Goal: Task Accomplishment & Management: Manage account settings

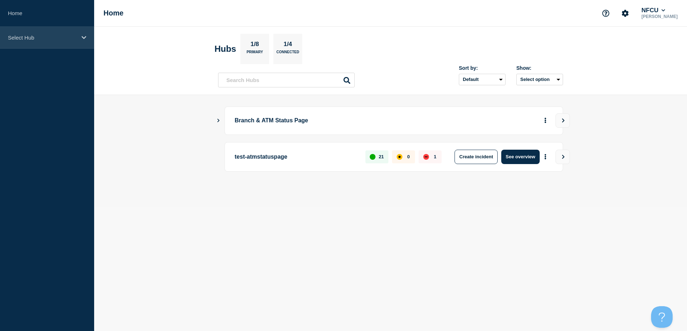
click at [53, 29] on div "Select Hub" at bounding box center [47, 38] width 94 height 22
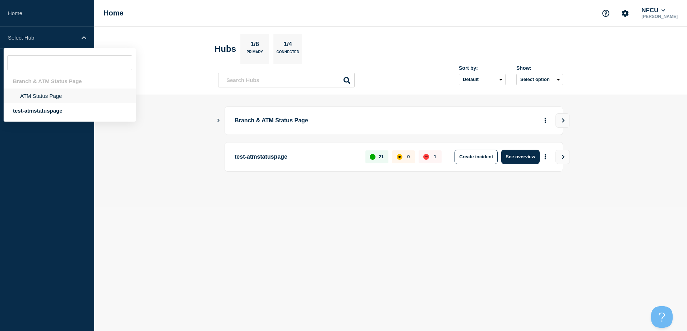
click at [54, 95] on li "ATM Status Page" at bounding box center [70, 95] width 132 height 15
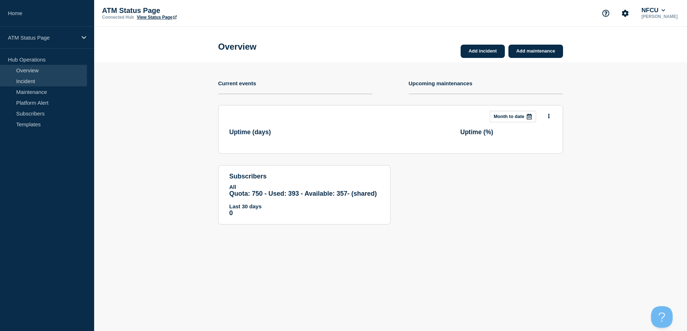
click at [51, 80] on link "Incident" at bounding box center [43, 80] width 87 height 11
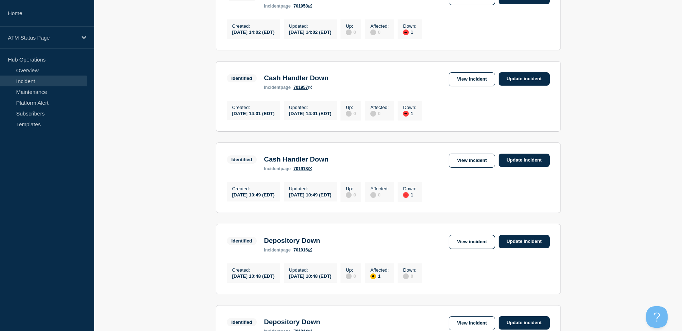
scroll to position [746, 0]
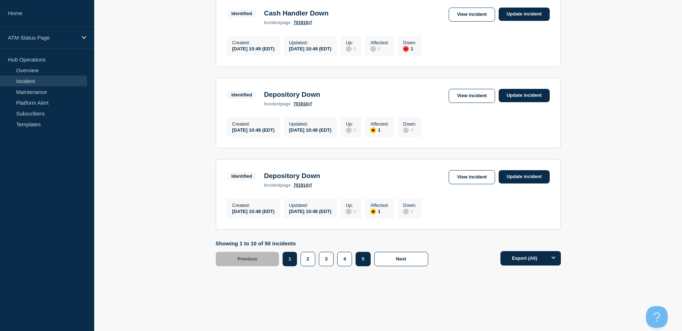
click at [359, 255] on button "5" at bounding box center [363, 259] width 15 height 14
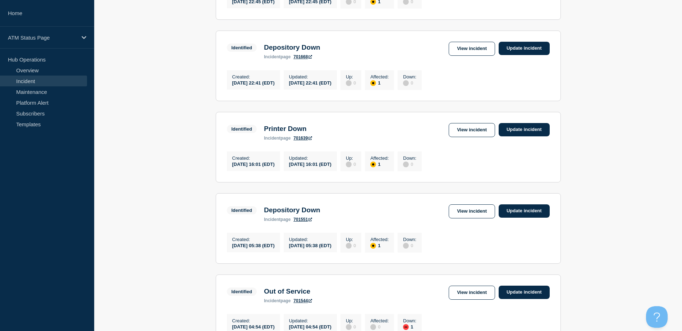
scroll to position [746, 0]
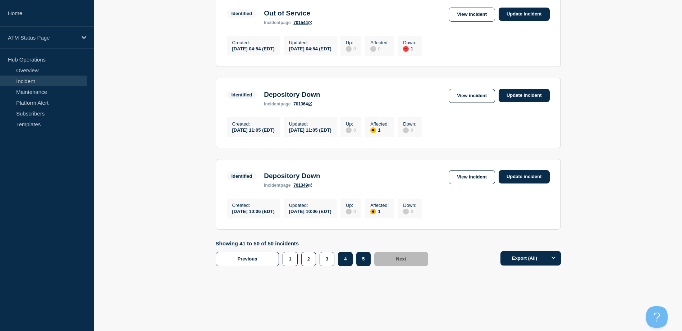
click at [347, 257] on button "4" at bounding box center [345, 259] width 15 height 14
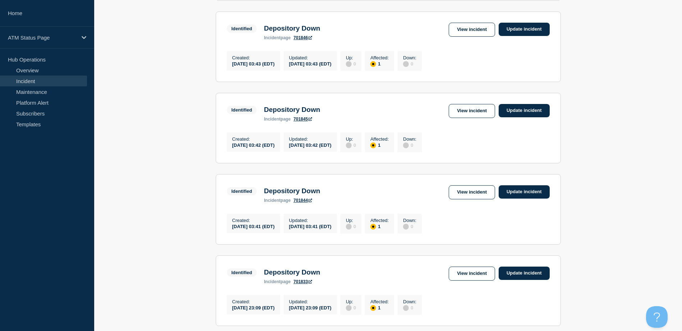
scroll to position [297, 0]
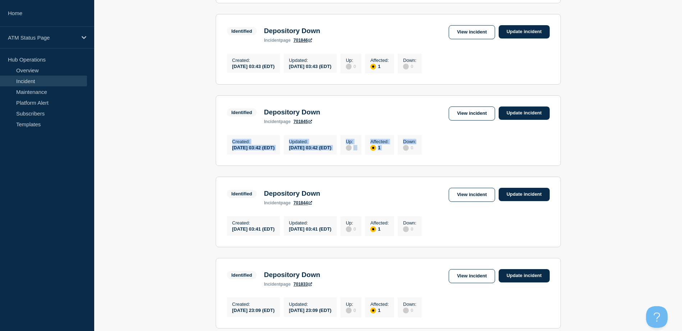
drag, startPoint x: 681, startPoint y: 148, endPoint x: 680, endPoint y: 118, distance: 30.6
click at [680, 118] on main "All dates Filter Identified 1 Affected Depository Down Created 2025-08-20 03:47…" at bounding box center [388, 239] width 588 height 850
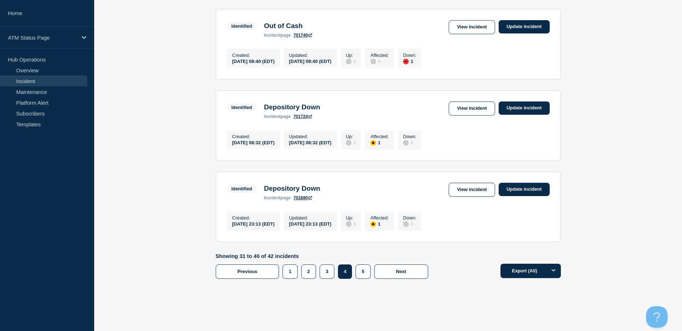
scroll to position [746, 0]
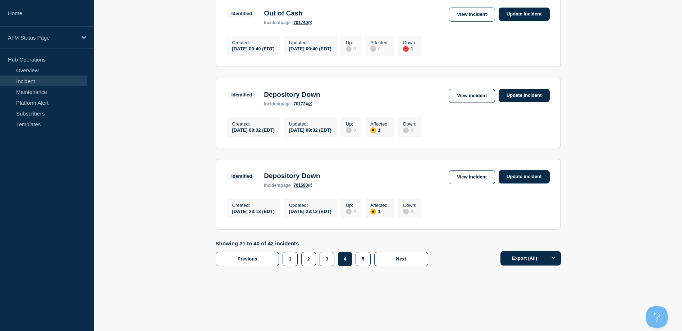
click at [330, 249] on div "Showing 31 to 40 of 42 incidents Previous Page 1 Page 2 Page 3 Page 4 Page 5 1 …" at bounding box center [324, 253] width 216 height 26
click at [329, 254] on button "3" at bounding box center [327, 259] width 15 height 14
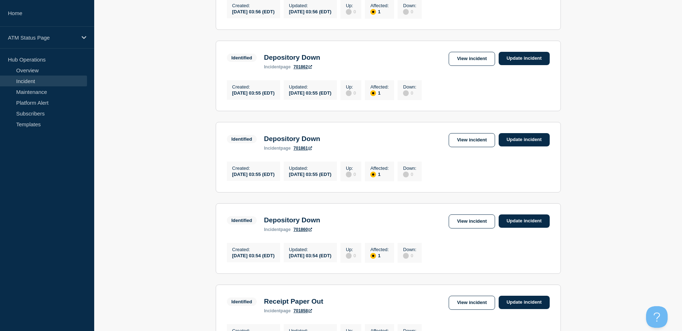
scroll to position [746, 0]
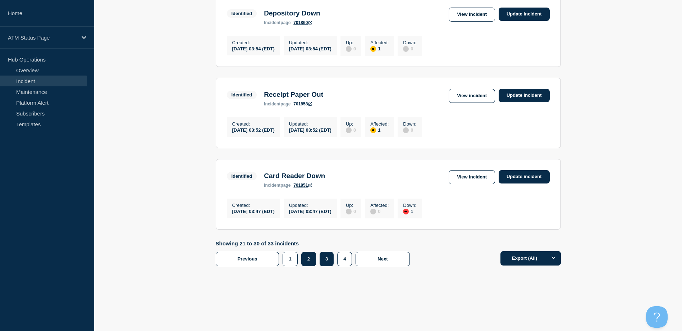
click at [313, 259] on button "2" at bounding box center [308, 259] width 15 height 14
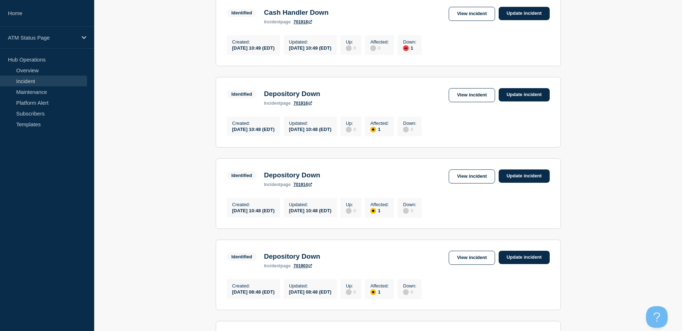
scroll to position [313, 0]
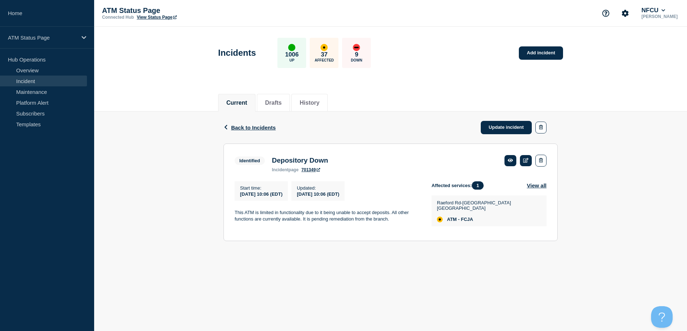
click at [480, 129] on div "Back Back to Incidents Update incident" at bounding box center [391, 127] width 334 height 32
click at [486, 129] on link "Update incident" at bounding box center [506, 127] width 51 height 13
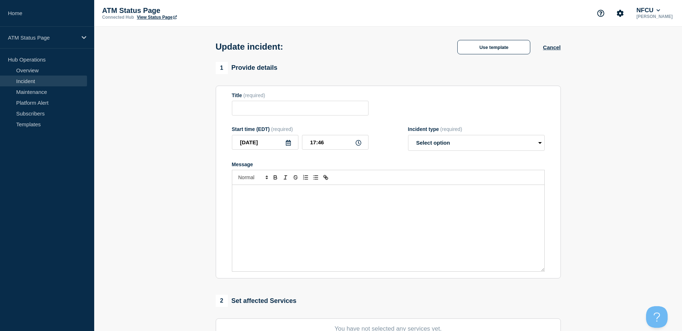
type input "Depository Down"
click at [493, 58] on div "Update incident: Depository Down Use template Cancel" at bounding box center [387, 44] width 361 height 35
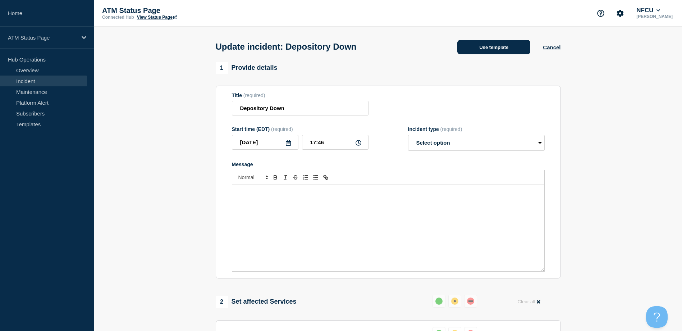
click at [488, 46] on button "Use template" at bounding box center [493, 47] width 73 height 14
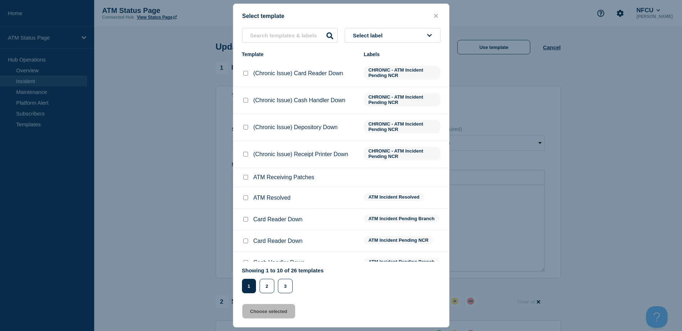
click at [427, 29] on button "Select label" at bounding box center [393, 35] width 96 height 15
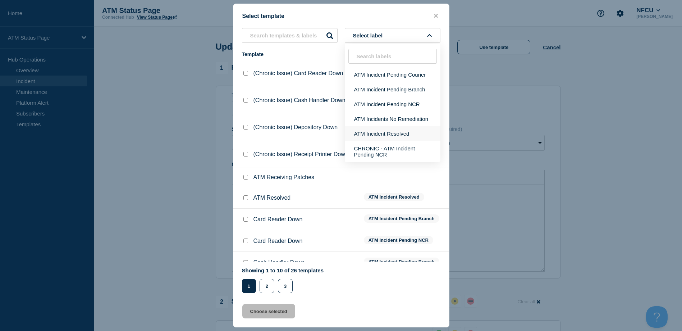
click at [406, 134] on button "ATM Incident Resolved" at bounding box center [393, 133] width 96 height 15
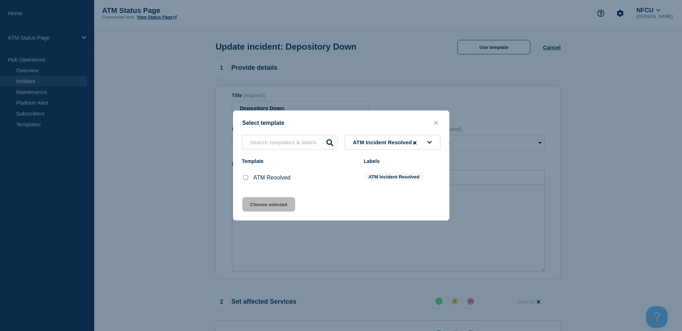
click at [245, 177] on input "ATM Resolved checkbox" at bounding box center [245, 177] width 5 height 5
checkbox input "true"
click at [253, 200] on button "Choose selected" at bounding box center [268, 204] width 53 height 14
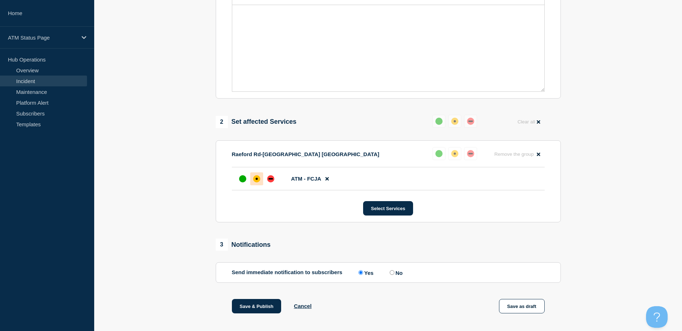
select select "resolved"
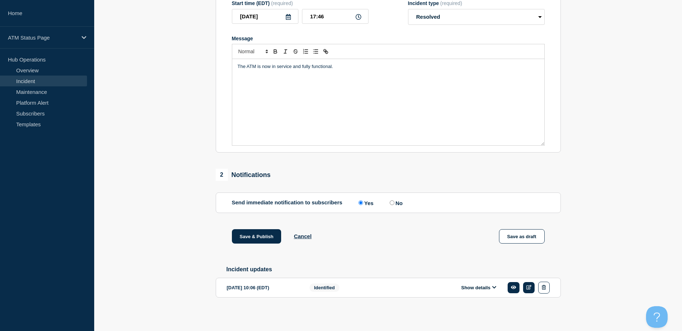
click at [253, 247] on div "Save & Publish Cancel Save as draft" at bounding box center [388, 245] width 345 height 32
click at [253, 233] on button "Save & Publish" at bounding box center [257, 236] width 50 height 14
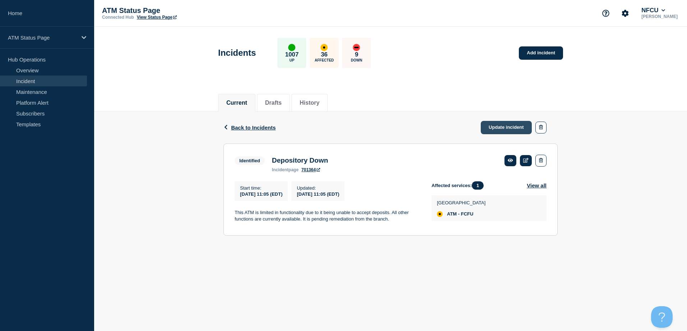
click at [488, 125] on link "Update incident" at bounding box center [506, 127] width 51 height 13
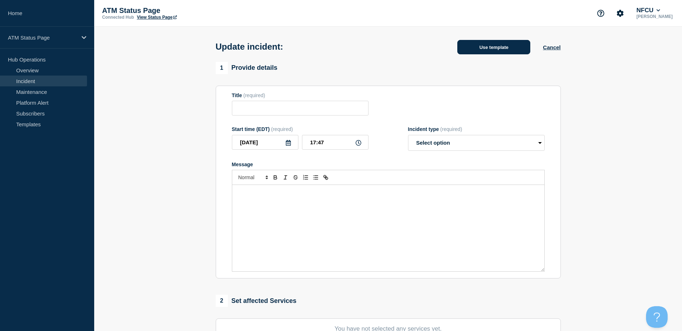
type input "Depository Down"
click at [486, 50] on button "Use template" at bounding box center [493, 47] width 73 height 14
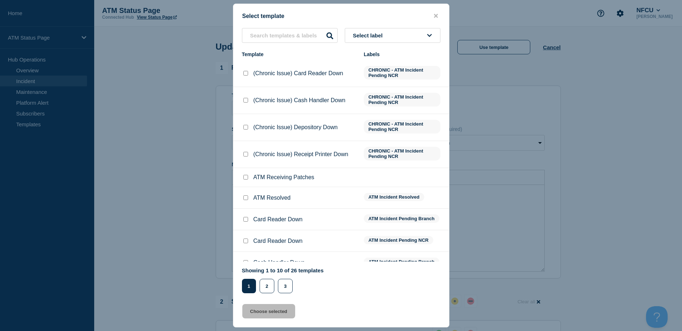
click at [422, 38] on button "Select label" at bounding box center [393, 35] width 96 height 15
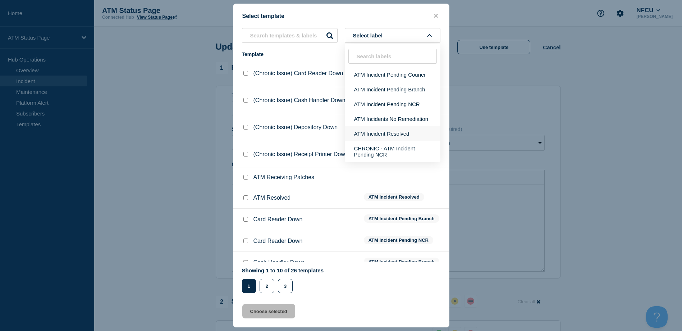
click at [404, 131] on button "ATM Incident Resolved" at bounding box center [393, 133] width 96 height 15
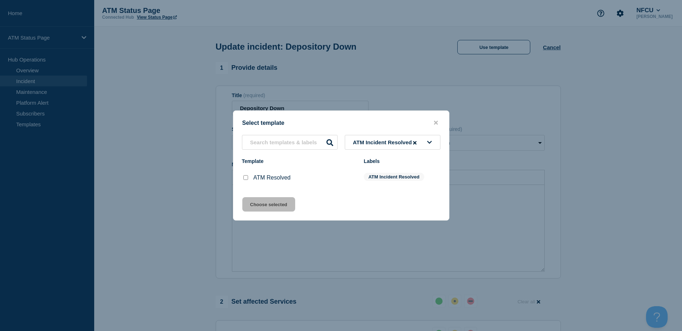
click at [245, 177] on input "ATM Resolved checkbox" at bounding box center [245, 177] width 5 height 5
checkbox input "true"
click at [255, 205] on button "Choose selected" at bounding box center [268, 204] width 53 height 14
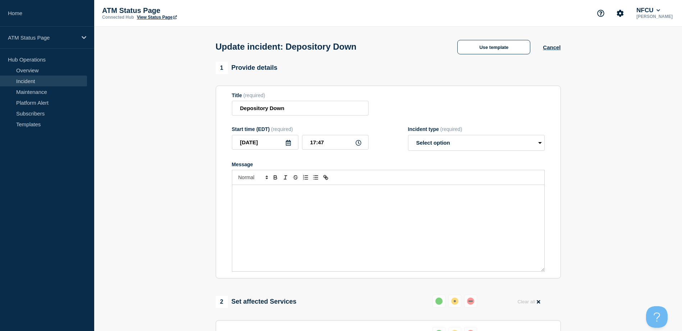
select select "resolved"
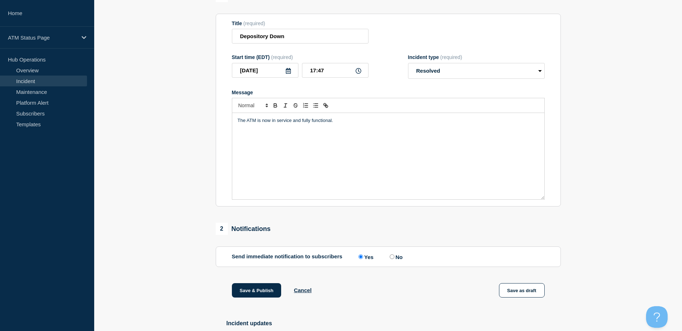
scroll to position [129, 0]
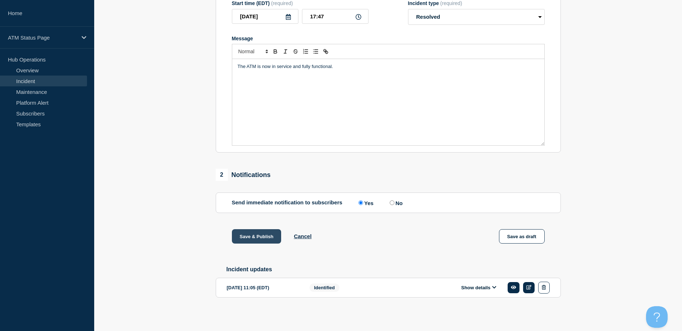
click at [251, 232] on button "Save & Publish" at bounding box center [257, 236] width 50 height 14
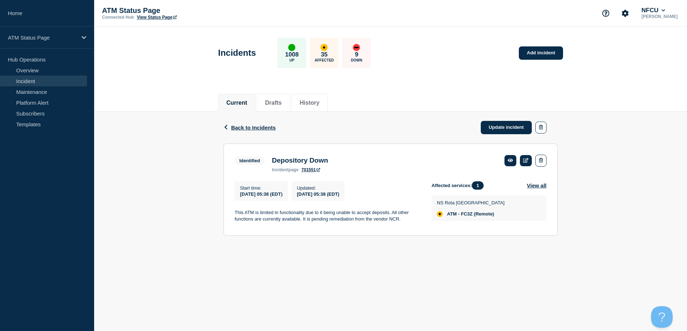
drag, startPoint x: 496, startPoint y: 124, endPoint x: 493, endPoint y: 114, distance: 10.6
click at [496, 124] on link "Update incident" at bounding box center [506, 127] width 51 height 13
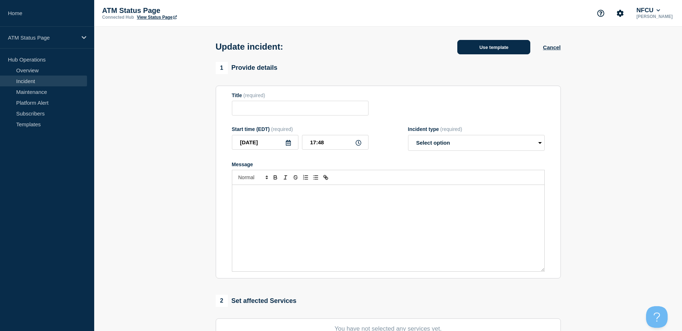
type input "Depository Down"
click at [492, 45] on button "Use template" at bounding box center [493, 47] width 73 height 14
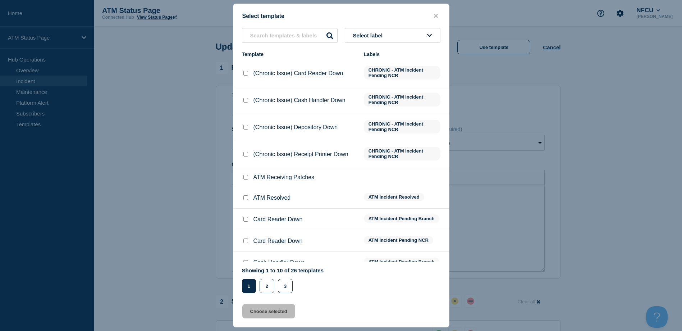
click at [398, 36] on button "Select label" at bounding box center [393, 35] width 96 height 15
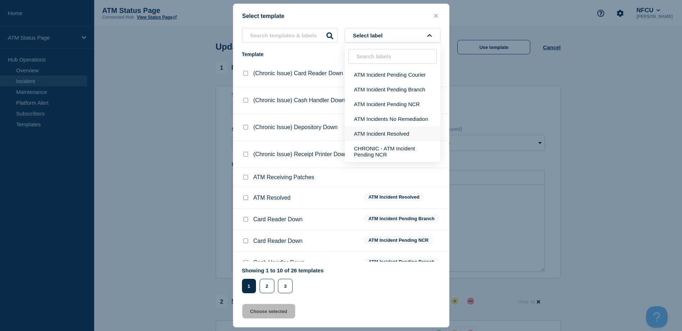
click at [374, 131] on button "ATM Incident Resolved" at bounding box center [393, 133] width 96 height 15
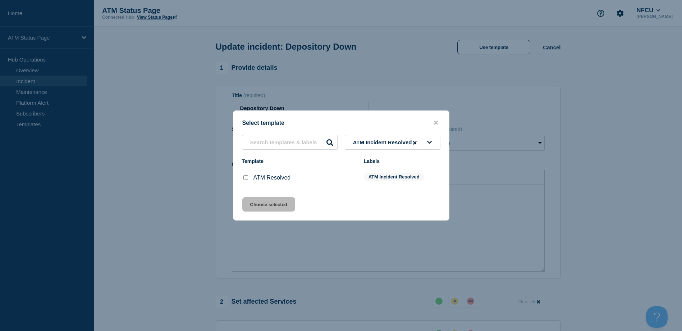
click at [246, 178] on input "ATM Resolved checkbox" at bounding box center [245, 177] width 5 height 5
checkbox input "true"
click at [253, 201] on button "Choose selected" at bounding box center [268, 204] width 53 height 14
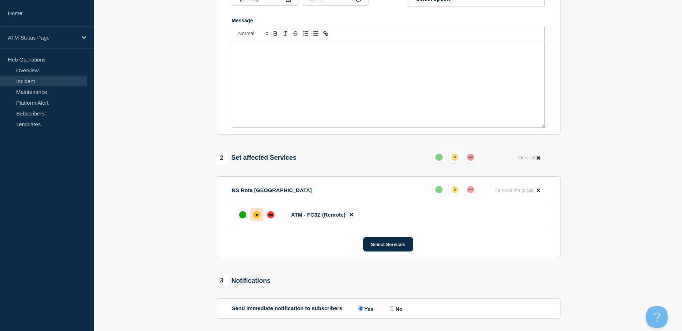
select select "resolved"
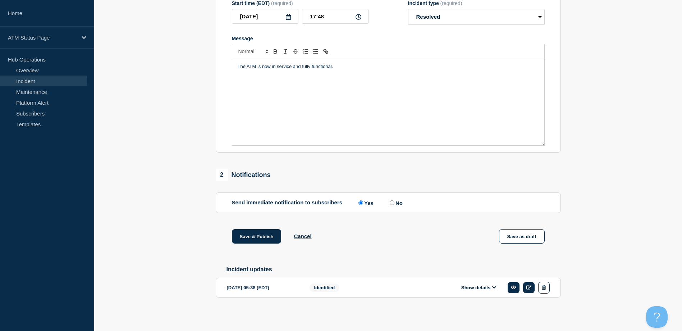
scroll to position [129, 0]
click at [252, 233] on button "Save & Publish" at bounding box center [257, 236] width 50 height 14
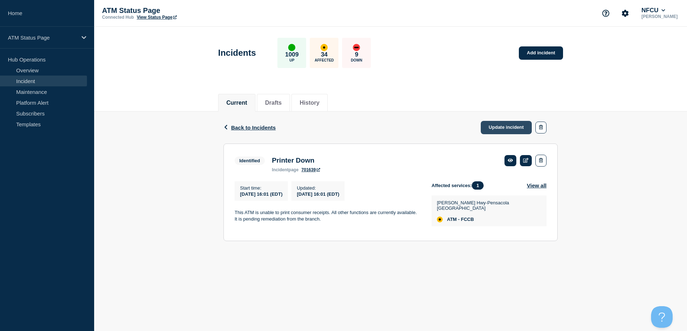
click at [514, 124] on link "Update incident" at bounding box center [506, 127] width 51 height 13
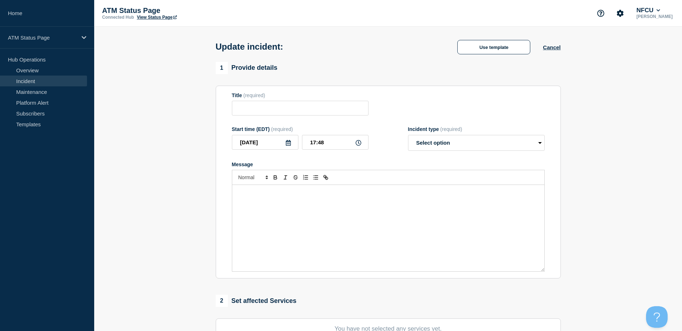
type input "Printer Down"
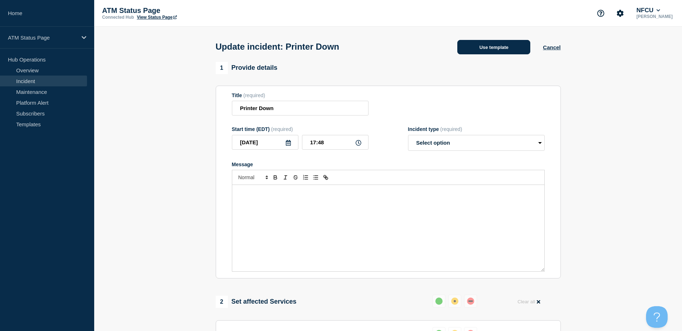
click at [489, 53] on button "Use template" at bounding box center [493, 47] width 73 height 14
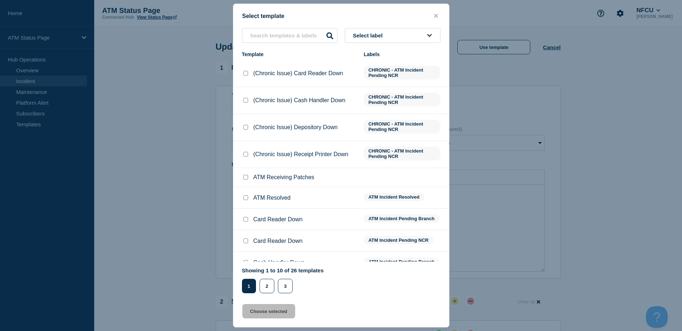
click at [423, 35] on button "Select label" at bounding box center [393, 35] width 96 height 15
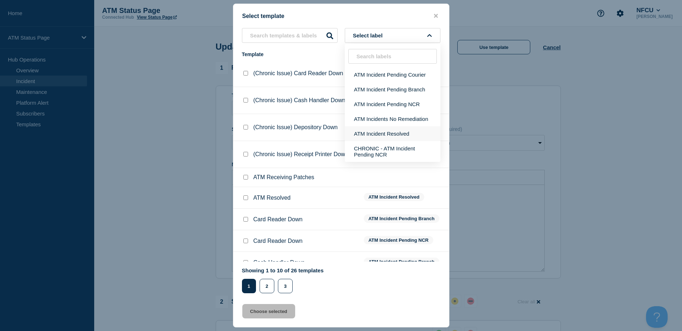
click at [383, 132] on button "ATM Incident Resolved" at bounding box center [393, 133] width 96 height 15
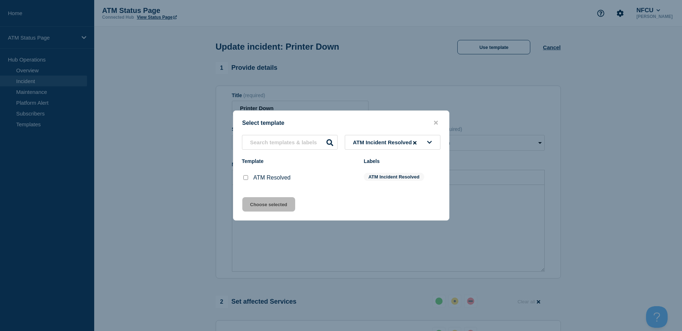
click at [243, 180] on input "ATM Resolved checkbox" at bounding box center [245, 177] width 5 height 5
checkbox input "true"
click at [253, 204] on button "Choose selected" at bounding box center [268, 204] width 53 height 14
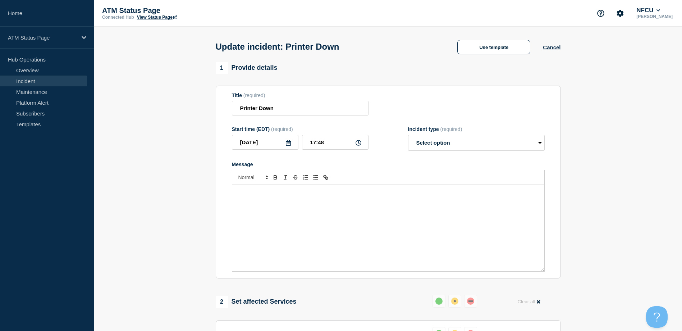
select select "resolved"
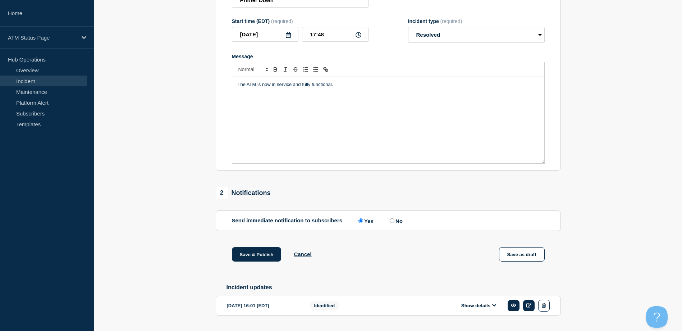
scroll to position [129, 0]
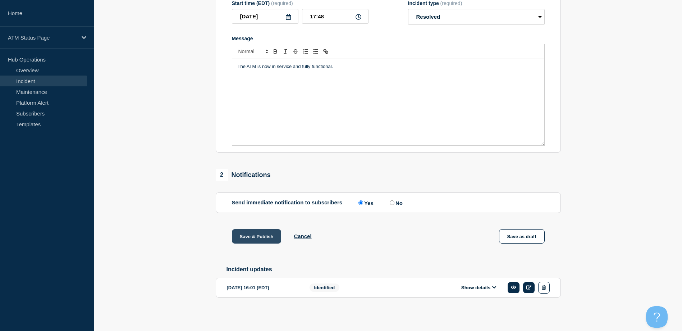
click at [264, 230] on button "Save & Publish" at bounding box center [257, 236] width 50 height 14
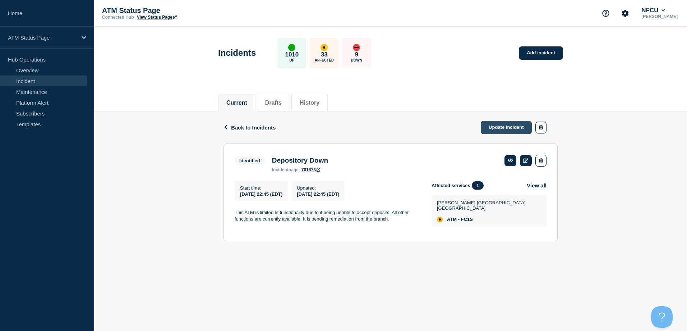
click at [504, 124] on link "Update incident" at bounding box center [506, 127] width 51 height 13
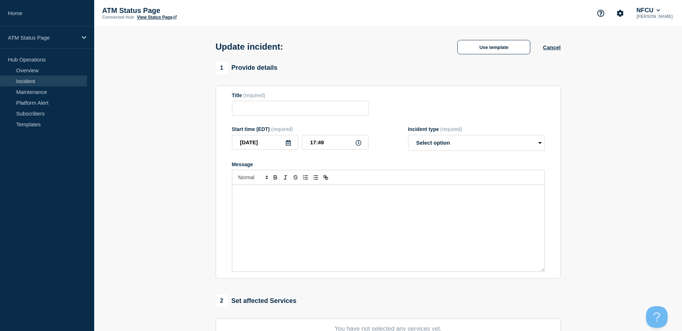
type input "Depository Down"
click at [491, 40] on div "Use template Cancel" at bounding box center [503, 46] width 116 height 15
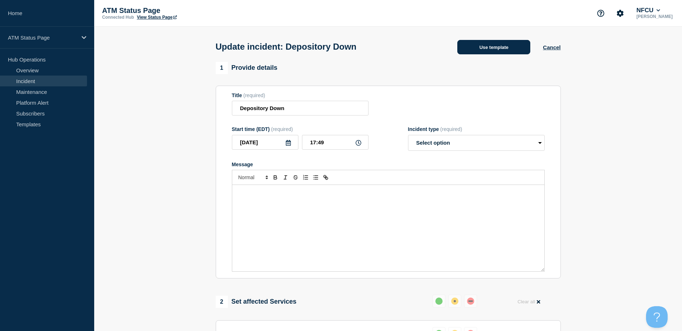
click at [487, 44] on button "Use template" at bounding box center [493, 47] width 73 height 14
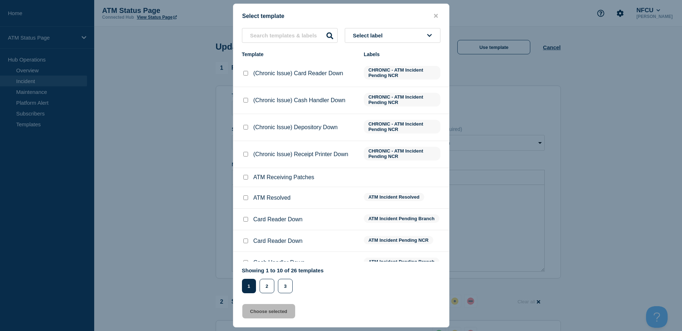
click at [407, 35] on button "Select label" at bounding box center [393, 35] width 96 height 15
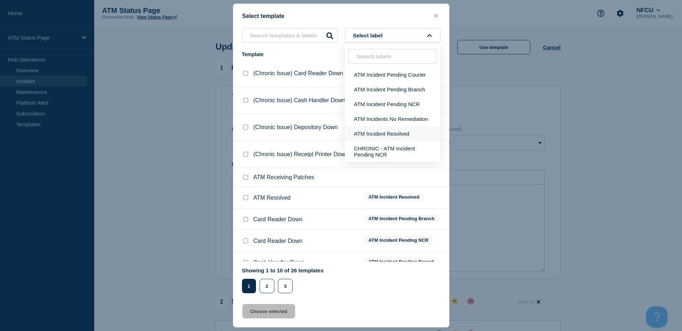
click at [405, 131] on button "ATM Incident Resolved" at bounding box center [393, 133] width 96 height 15
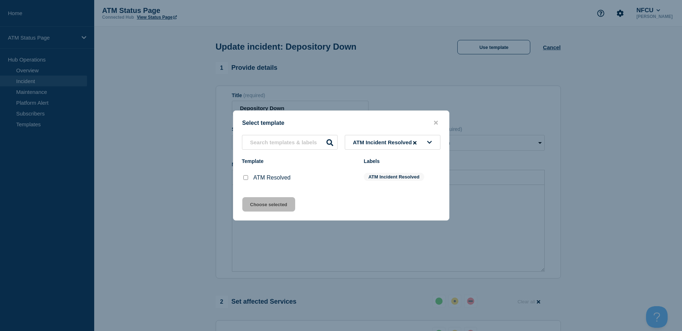
click at [248, 177] on input "ATM Resolved checkbox" at bounding box center [245, 177] width 5 height 5
checkbox input "true"
click at [266, 207] on button "Choose selected" at bounding box center [268, 204] width 53 height 14
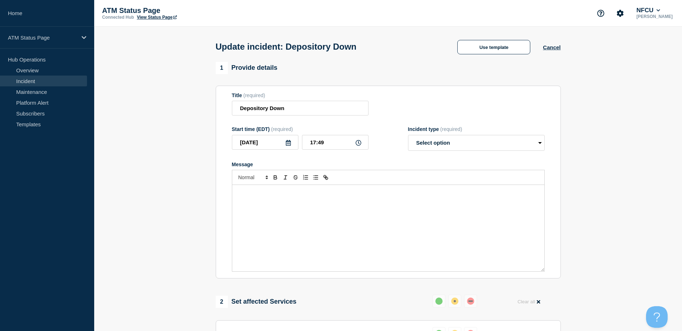
select select "resolved"
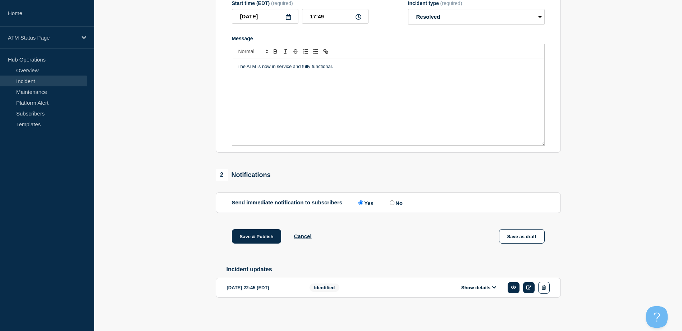
click at [263, 227] on div "1 Provide details Title (required) Depository Down Start time (EDT) (required) …" at bounding box center [387, 128] width 353 height 384
click at [261, 234] on button "Save & Publish" at bounding box center [257, 236] width 50 height 14
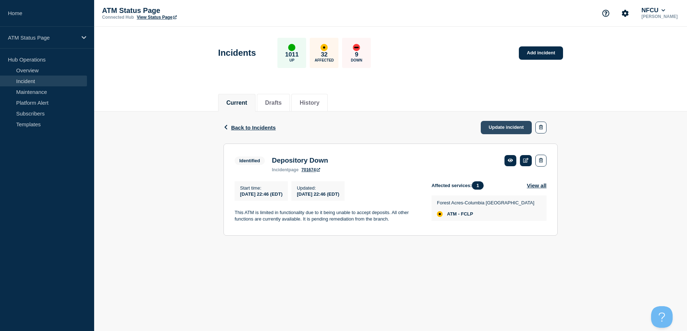
click at [484, 123] on link "Update incident" at bounding box center [506, 127] width 51 height 13
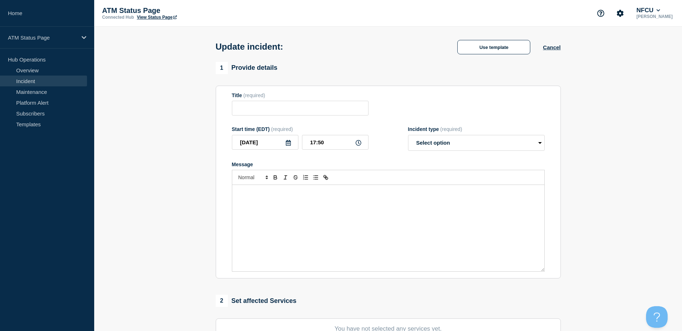
type input "Depository Down"
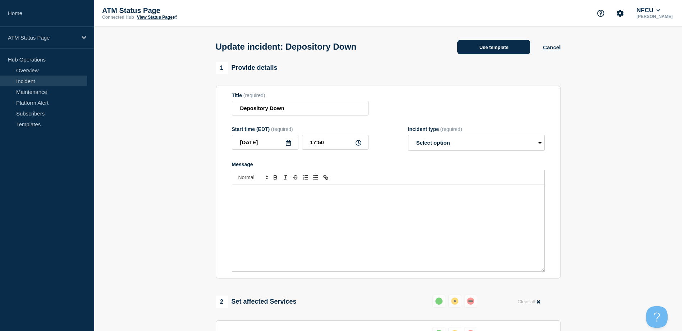
click at [482, 52] on button "Use template" at bounding box center [493, 47] width 73 height 14
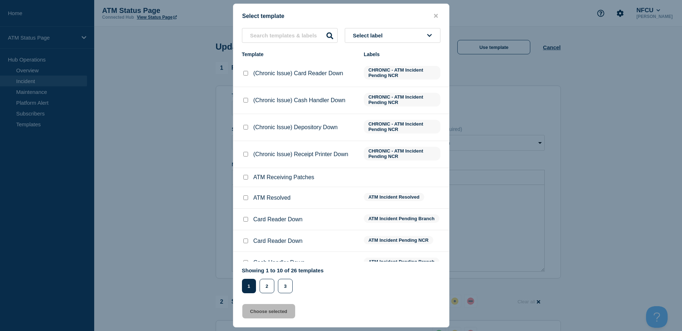
click at [412, 40] on button "Select label" at bounding box center [393, 35] width 96 height 15
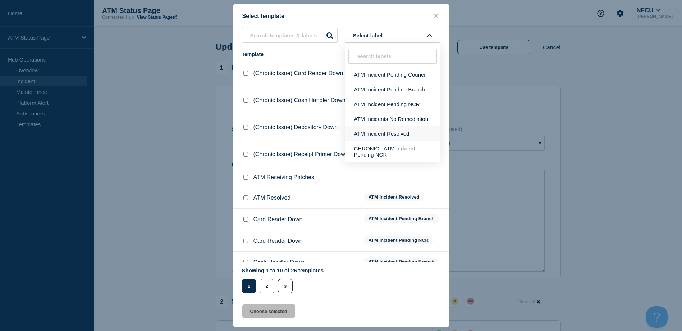
click at [390, 131] on button "ATM Incident Resolved" at bounding box center [393, 133] width 96 height 15
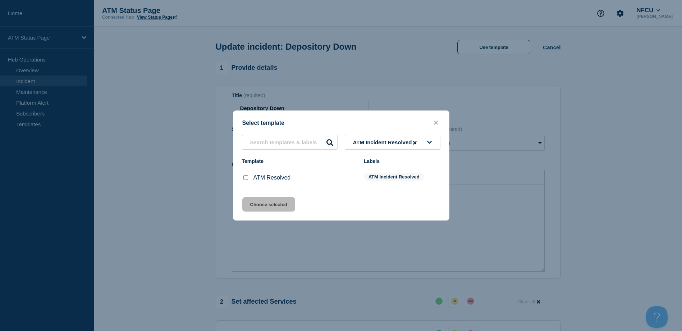
click at [242, 179] on div at bounding box center [245, 177] width 7 height 7
click at [245, 179] on input "ATM Resolved checkbox" at bounding box center [245, 177] width 5 height 5
checkbox input "true"
click at [253, 201] on button "Choose selected" at bounding box center [268, 204] width 53 height 14
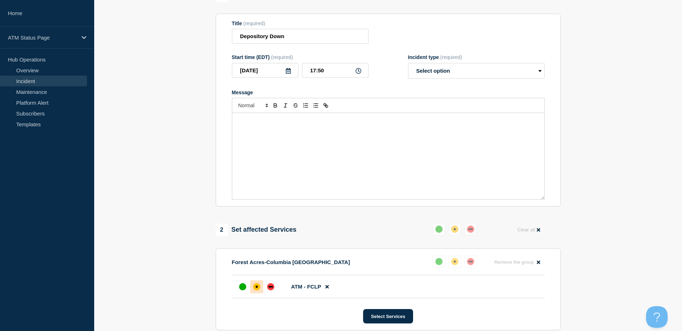
select select "resolved"
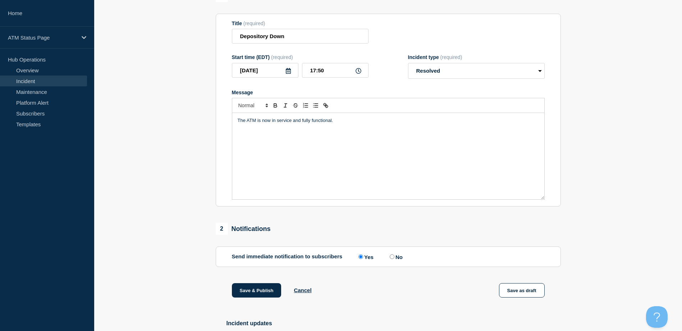
scroll to position [129, 0]
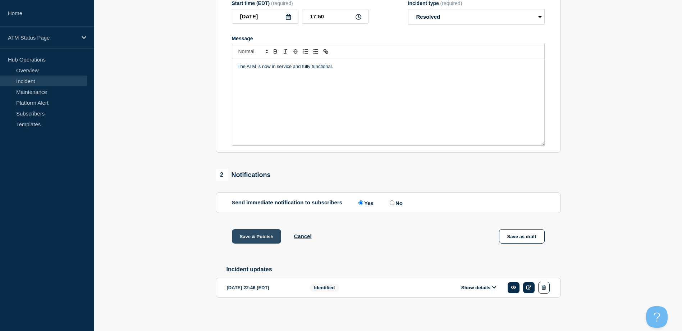
click at [252, 232] on button "Save & Publish" at bounding box center [257, 236] width 50 height 14
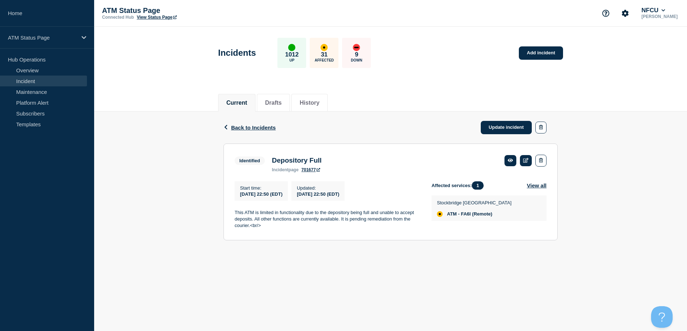
click at [466, 216] on span "ATM - FA6I (Remote)" at bounding box center [469, 214] width 45 height 6
copy span "FA6I"
drag, startPoint x: 511, startPoint y: 124, endPoint x: 508, endPoint y: 121, distance: 4.4
click at [511, 124] on link "Update incident" at bounding box center [506, 127] width 51 height 13
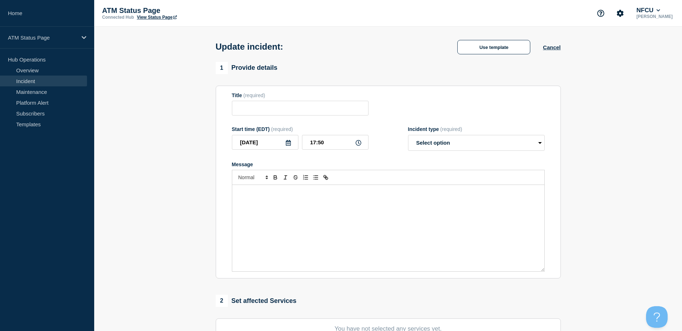
type input "Depository Full"
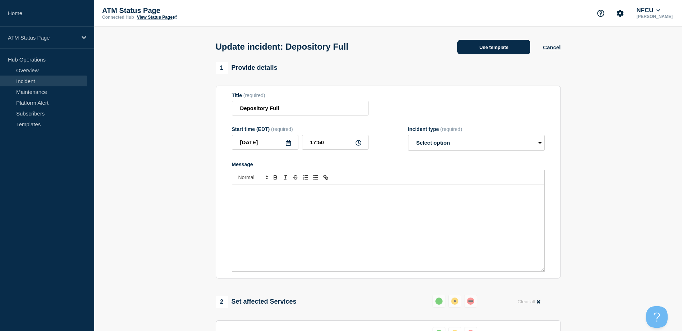
click at [499, 52] on button "Use template" at bounding box center [493, 47] width 73 height 14
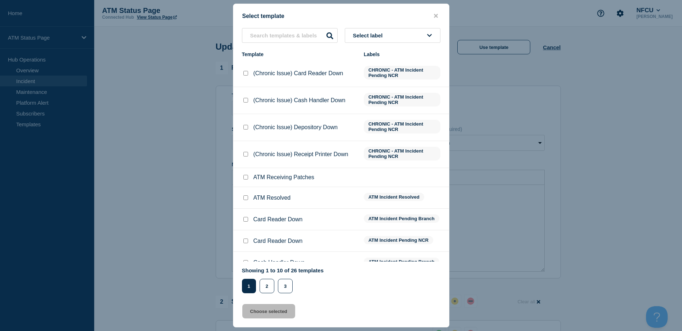
drag, startPoint x: 410, startPoint y: 27, endPoint x: 411, endPoint y: 37, distance: 10.1
click at [410, 28] on div "Select template Select label Template Labels (Chronic Issue) Card Reader Down C…" at bounding box center [341, 166] width 216 height 324
click at [411, 37] on button "Select label" at bounding box center [393, 35] width 96 height 15
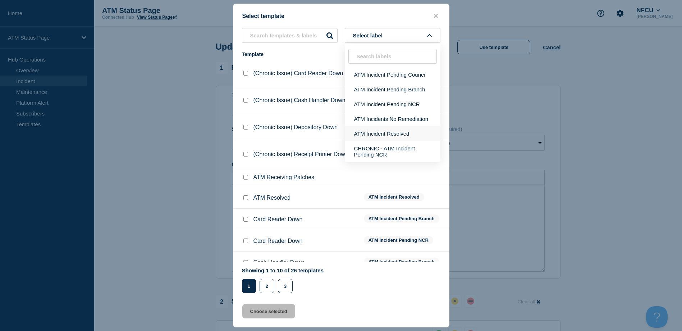
click at [403, 129] on button "ATM Incident Resolved" at bounding box center [393, 133] width 96 height 15
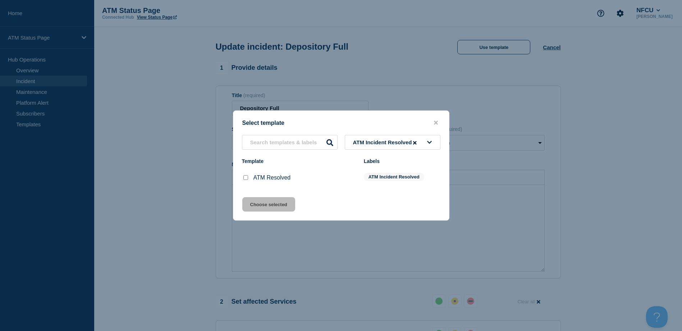
click at [248, 180] on div at bounding box center [245, 177] width 7 height 7
click at [247, 179] on input "ATM Resolved checkbox" at bounding box center [245, 177] width 5 height 5
checkbox input "true"
click at [254, 203] on button "Choose selected" at bounding box center [268, 204] width 53 height 14
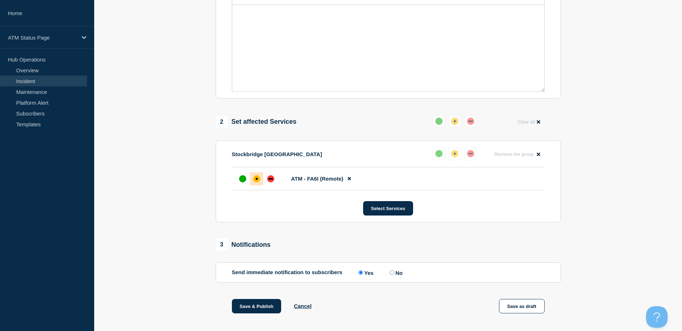
select select "resolved"
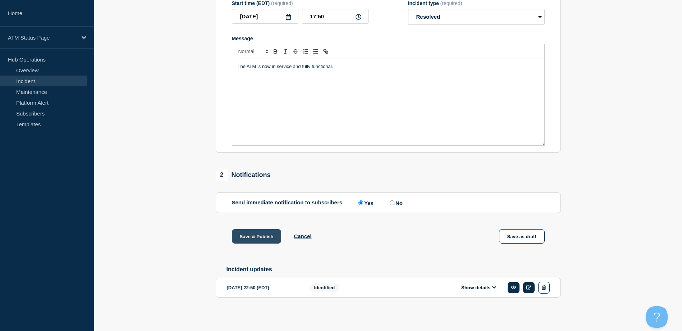
click at [254, 233] on button "Save & Publish" at bounding box center [257, 236] width 50 height 14
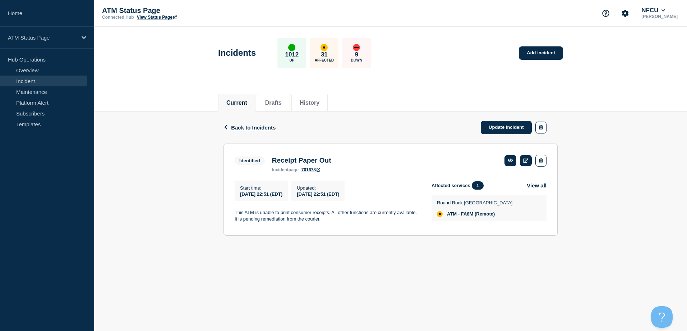
click at [469, 217] on span "ATM - FA8M (Remote)" at bounding box center [471, 214] width 48 height 6
copy span "FA8M"
drag, startPoint x: 509, startPoint y: 130, endPoint x: 499, endPoint y: 114, distance: 18.9
click at [509, 130] on link "Update incident" at bounding box center [506, 127] width 51 height 13
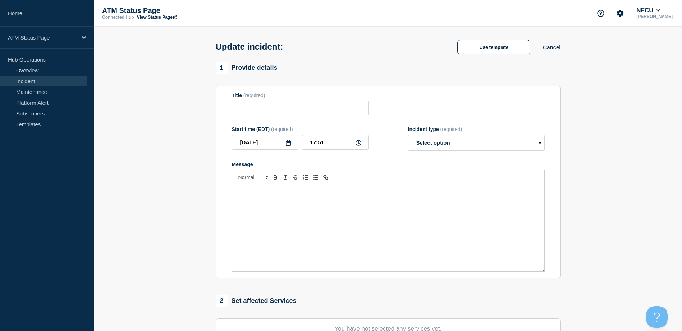
type input "Receipt Paper Out"
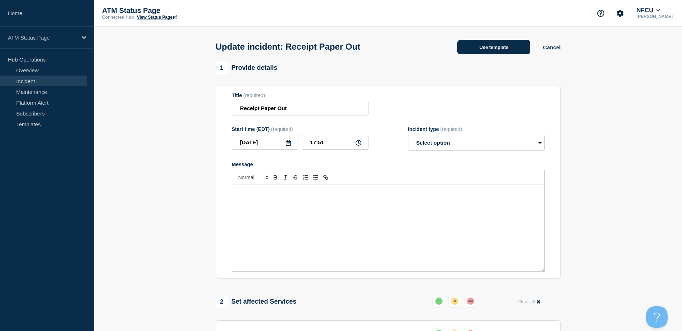
click at [480, 52] on button "Use template" at bounding box center [493, 47] width 73 height 14
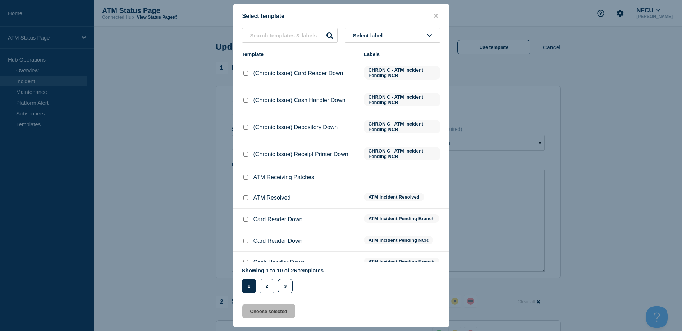
click at [422, 42] on button "Select label" at bounding box center [393, 35] width 96 height 15
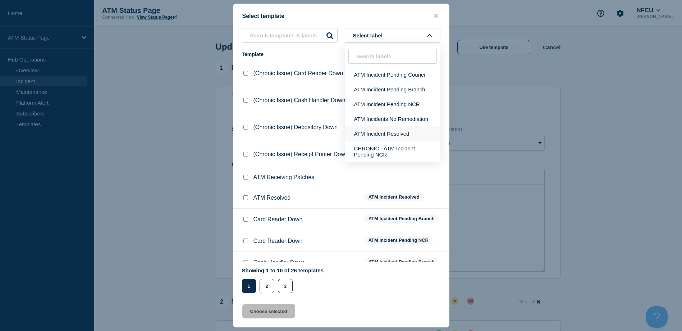
click at [406, 131] on button "ATM Incident Resolved" at bounding box center [393, 133] width 96 height 15
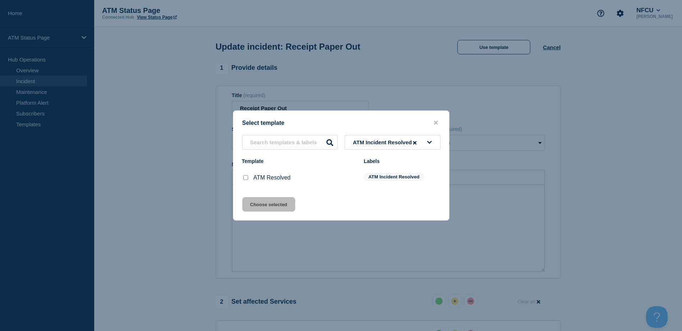
click at [247, 178] on input "ATM Resolved checkbox" at bounding box center [245, 177] width 5 height 5
checkbox input "true"
click at [250, 202] on button "Choose selected" at bounding box center [268, 204] width 53 height 14
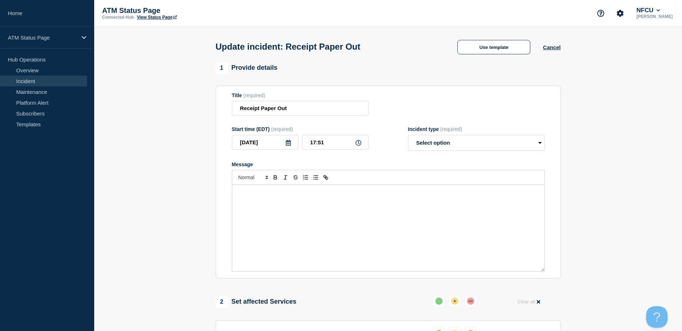
select select "resolved"
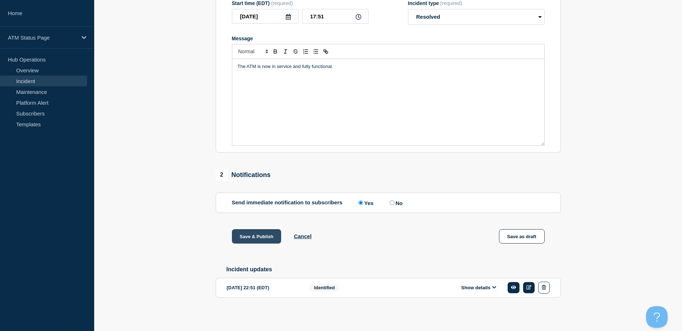
click at [253, 232] on button "Save & Publish" at bounding box center [257, 236] width 50 height 14
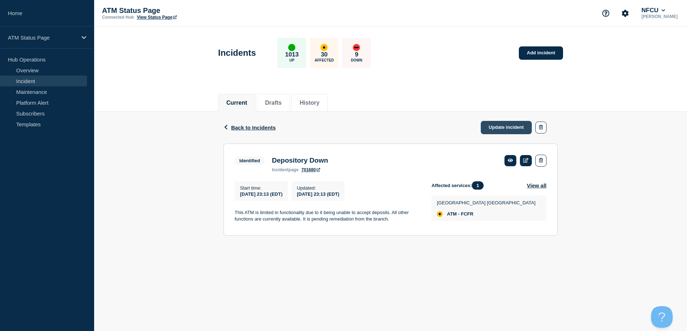
drag, startPoint x: 506, startPoint y: 131, endPoint x: 504, endPoint y: 124, distance: 6.4
click at [506, 131] on link "Update incident" at bounding box center [506, 127] width 51 height 13
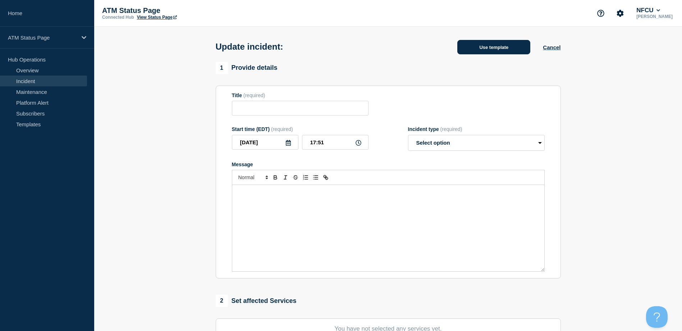
type input "Depository Down"
click at [482, 54] on button "Use template" at bounding box center [493, 47] width 73 height 14
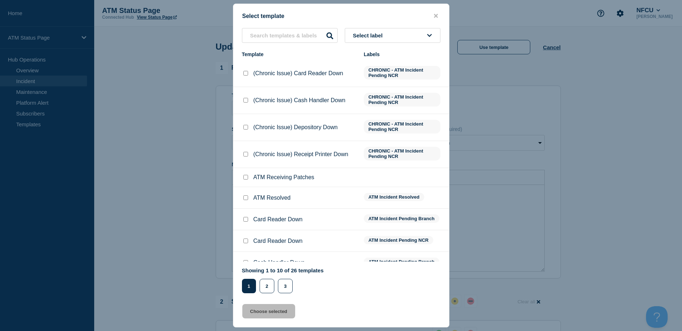
click at [412, 35] on button "Select label" at bounding box center [393, 35] width 96 height 15
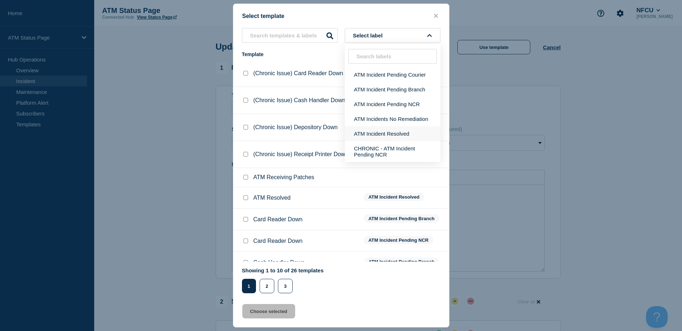
click at [388, 128] on button "ATM Incident Resolved" at bounding box center [393, 133] width 96 height 15
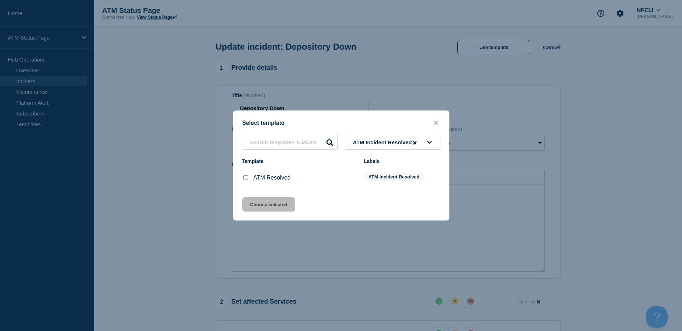
click at [244, 177] on input "ATM Resolved checkbox" at bounding box center [245, 177] width 5 height 5
checkbox input "true"
click at [258, 204] on button "Choose selected" at bounding box center [268, 204] width 53 height 14
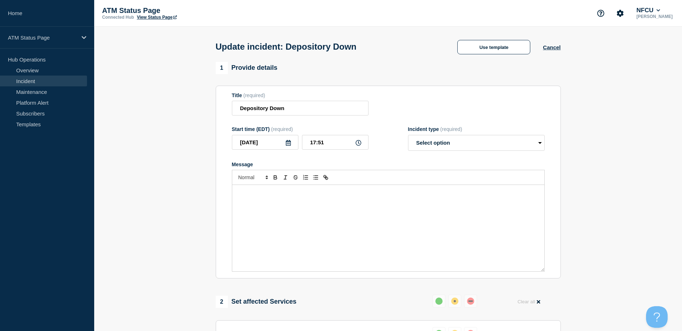
select select "resolved"
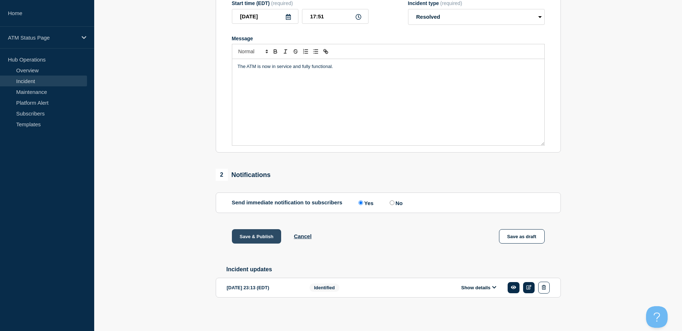
click at [262, 240] on button "Save & Publish" at bounding box center [257, 236] width 50 height 14
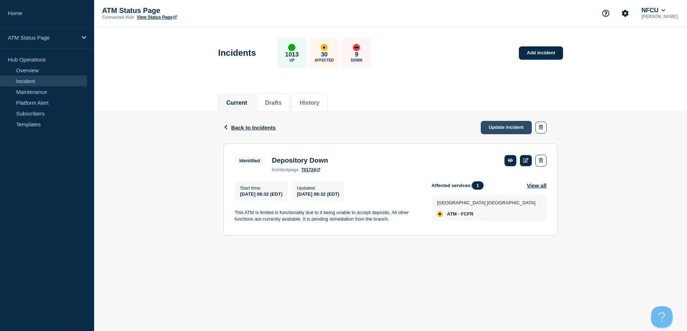
click at [520, 130] on link "Update incident" at bounding box center [506, 127] width 51 height 13
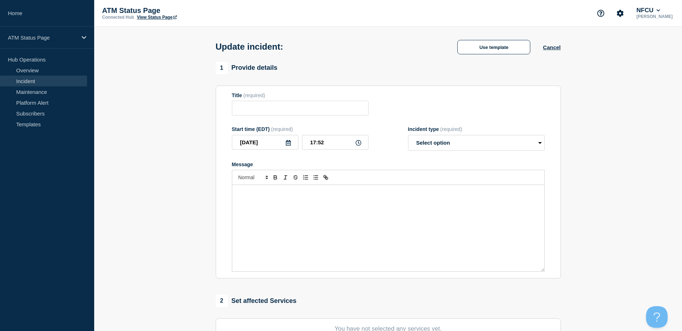
type input "Depository Down"
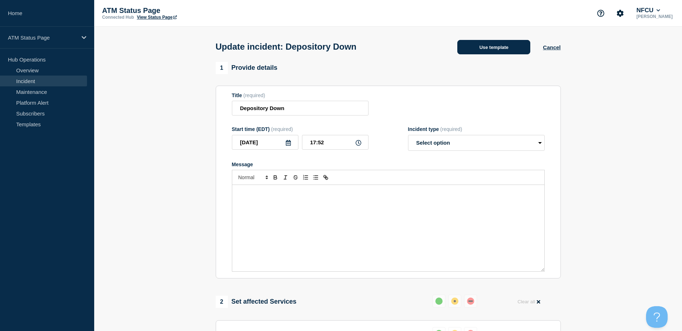
click at [500, 50] on button "Use template" at bounding box center [493, 47] width 73 height 14
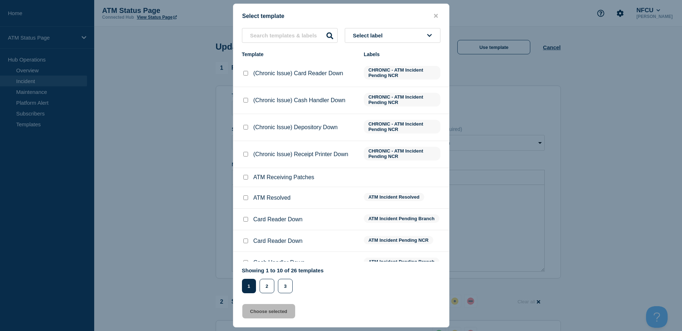
drag, startPoint x: 423, startPoint y: 44, endPoint x: 418, endPoint y: 37, distance: 8.4
click at [422, 44] on div "Select label Template Labels (Chronic Issue) Card Reader Down CHRONIC - ATM Inc…" at bounding box center [341, 160] width 216 height 265
click at [418, 37] on button "Select label" at bounding box center [393, 35] width 96 height 15
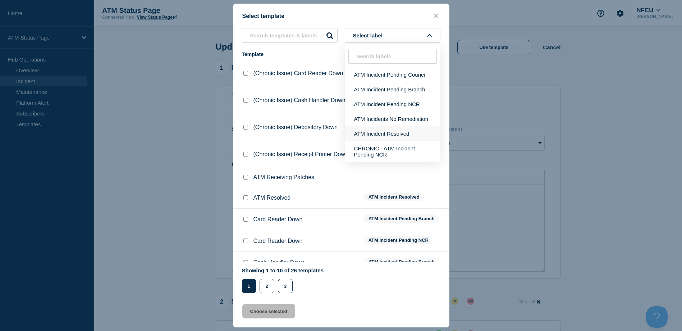
click at [389, 129] on button "ATM Incident Resolved" at bounding box center [393, 133] width 96 height 15
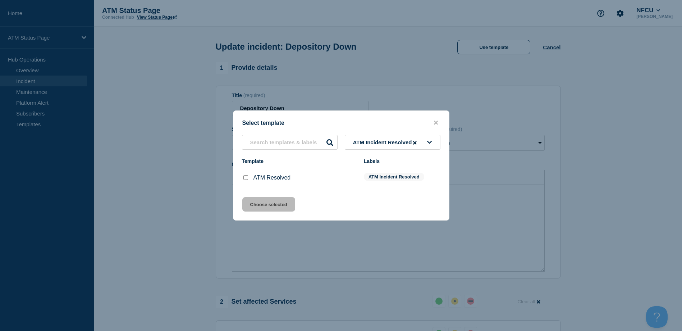
click at [244, 181] on div at bounding box center [245, 177] width 7 height 7
click at [246, 176] on div at bounding box center [245, 177] width 7 height 7
click at [246, 178] on input "ATM Resolved checkbox" at bounding box center [245, 177] width 5 height 5
checkbox input "true"
click at [261, 203] on button "Choose selected" at bounding box center [268, 204] width 53 height 14
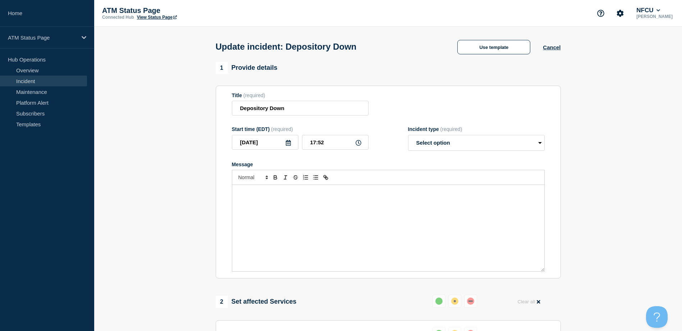
scroll to position [129, 0]
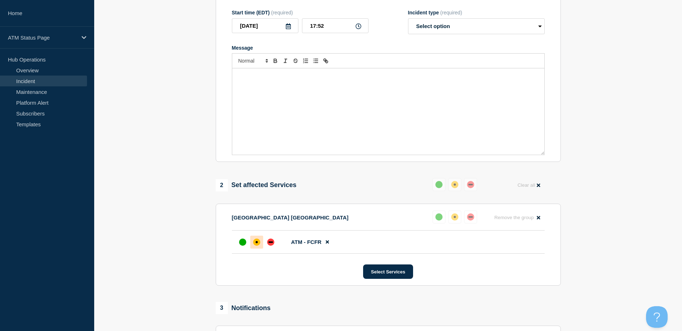
select select "resolved"
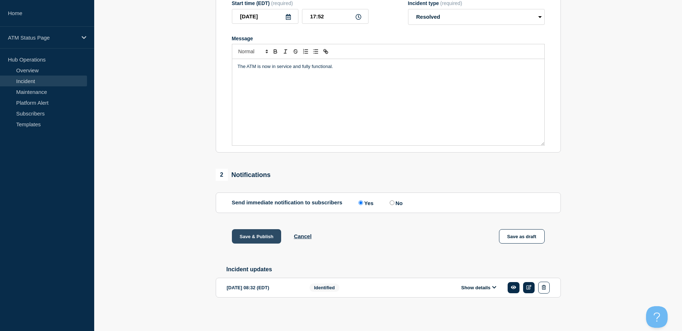
click at [262, 231] on button "Save & Publish" at bounding box center [257, 236] width 50 height 14
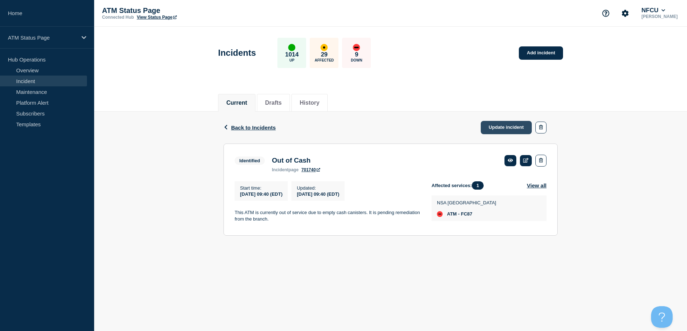
click at [507, 130] on link "Update incident" at bounding box center [506, 127] width 51 height 13
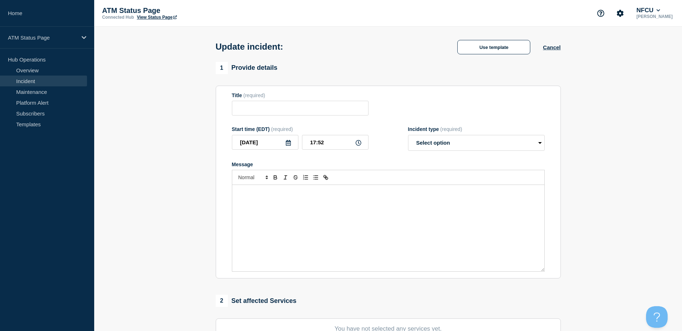
type input "Out of Cash"
drag, startPoint x: 495, startPoint y: 72, endPoint x: 491, endPoint y: 61, distance: 11.3
click at [494, 70] on div "1 Provide details" at bounding box center [388, 68] width 345 height 12
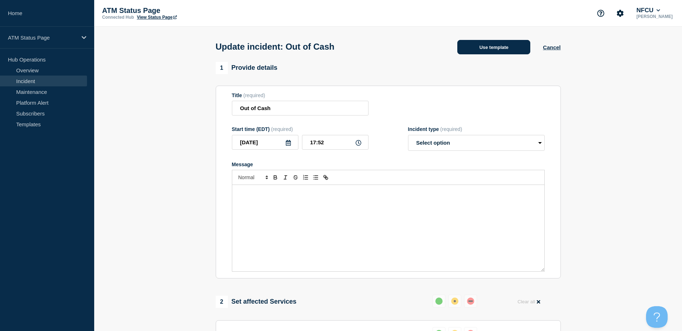
click at [489, 50] on button "Use template" at bounding box center [493, 47] width 73 height 14
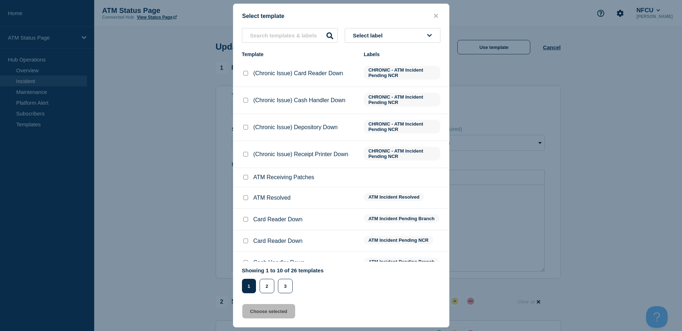
click at [411, 33] on button "Select label" at bounding box center [393, 35] width 96 height 15
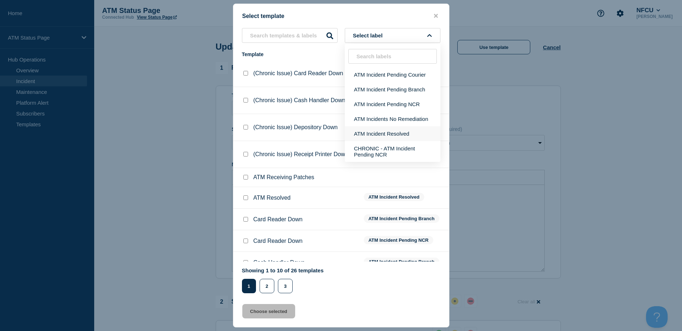
click at [395, 132] on button "ATM Incident Resolved" at bounding box center [393, 133] width 96 height 15
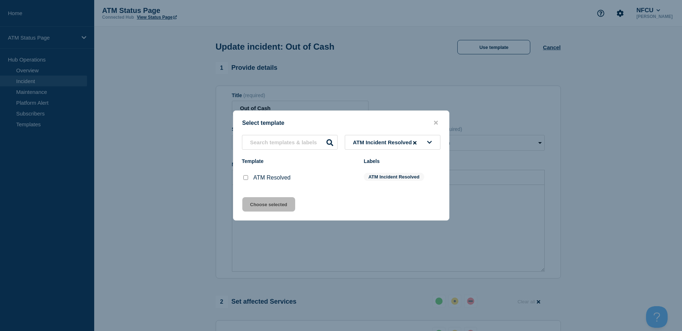
click at [249, 178] on div "ATM Resolved" at bounding box center [299, 177] width 115 height 7
click at [248, 179] on div at bounding box center [245, 177] width 7 height 7
click at [246, 179] on input "ATM Resolved checkbox" at bounding box center [245, 177] width 5 height 5
checkbox input "true"
click at [256, 203] on button "Choose selected" at bounding box center [268, 204] width 53 height 14
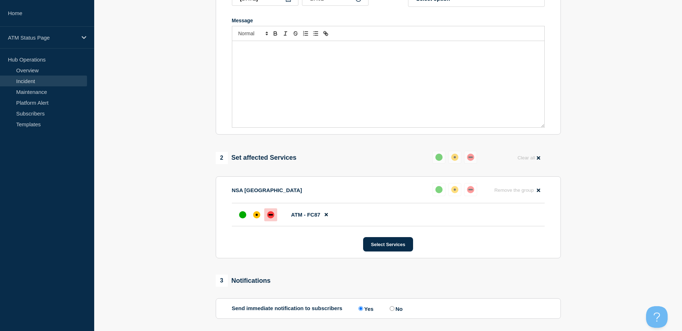
select select "resolved"
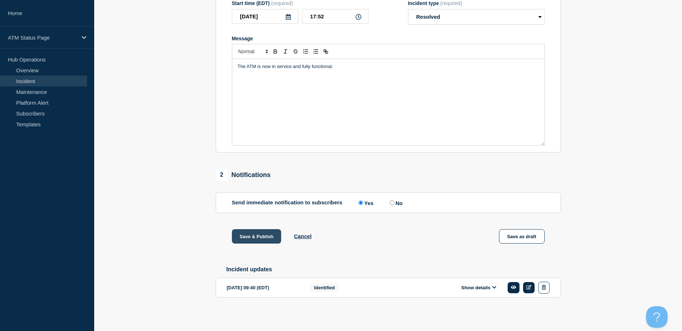
click at [262, 236] on button "Save & Publish" at bounding box center [257, 236] width 50 height 14
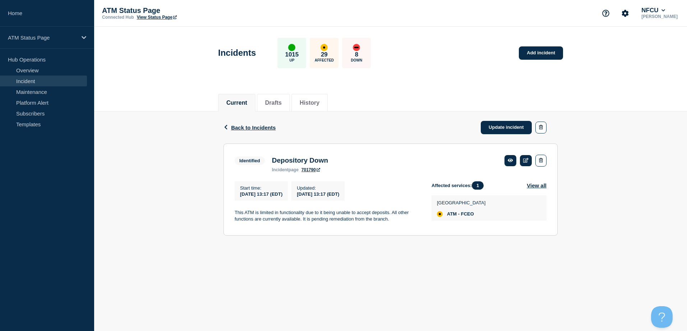
click at [473, 216] on span "ATM - FCEO" at bounding box center [460, 214] width 27 height 6
copy span "FCEO"
click at [496, 129] on link "Update incident" at bounding box center [506, 127] width 51 height 13
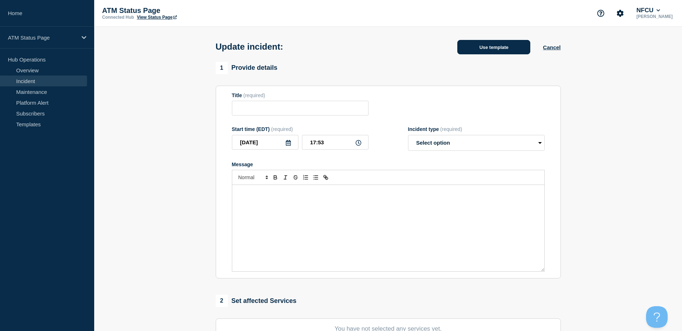
type input "Depository Down"
click at [489, 49] on button "Use template" at bounding box center [493, 47] width 73 height 14
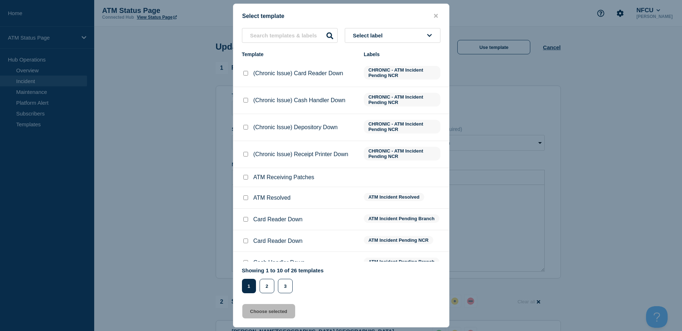
click at [405, 38] on button "Select label" at bounding box center [393, 35] width 96 height 15
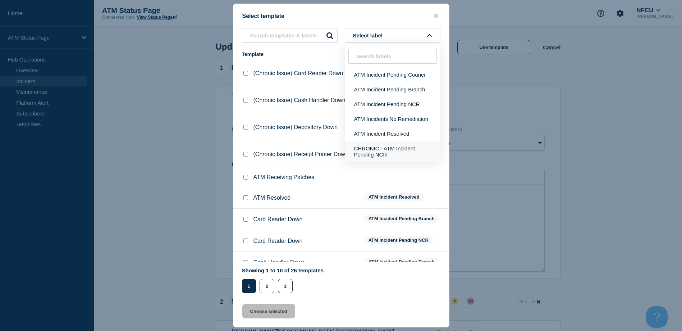
click at [393, 142] on button "CHRONIC - ATM Incident Pending NCR" at bounding box center [393, 151] width 96 height 21
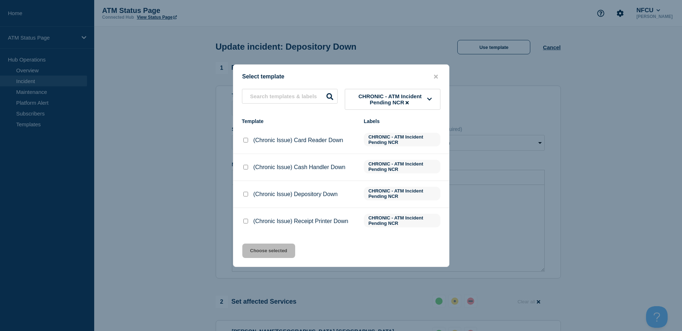
click at [390, 94] on span "CHRONIC - ATM Incident Pending NCR" at bounding box center [390, 99] width 74 height 12
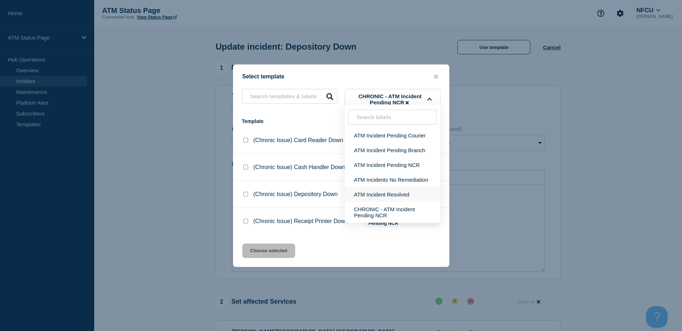
click at [390, 194] on button "ATM Incident Resolved" at bounding box center [393, 194] width 96 height 15
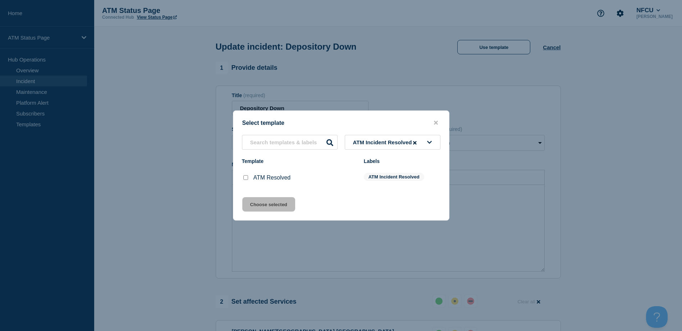
click at [247, 178] on input "ATM Resolved checkbox" at bounding box center [245, 177] width 5 height 5
checkbox input "true"
click at [258, 200] on button "Choose selected" at bounding box center [268, 204] width 53 height 14
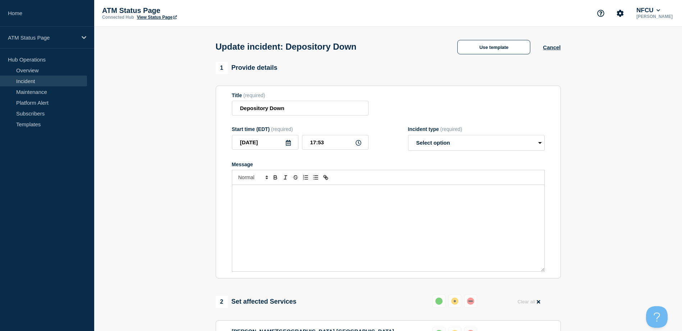
select select "resolved"
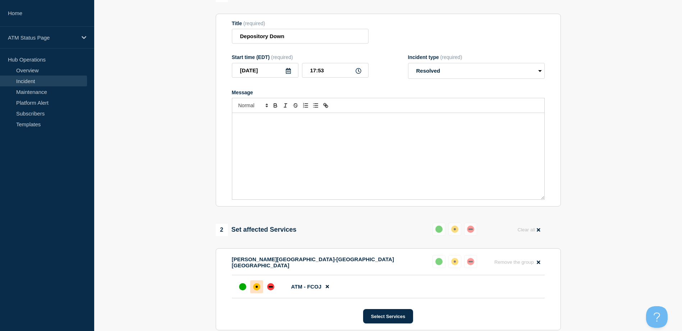
scroll to position [129, 0]
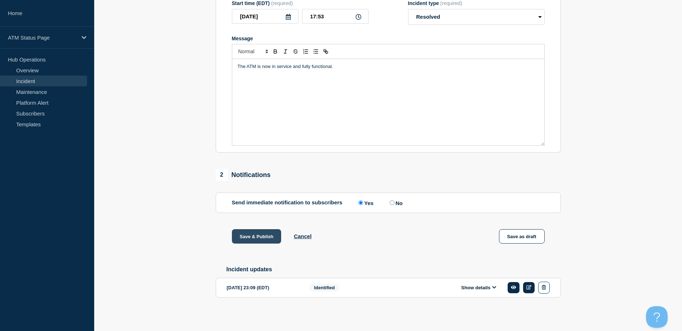
click at [261, 232] on button "Save & Publish" at bounding box center [257, 236] width 50 height 14
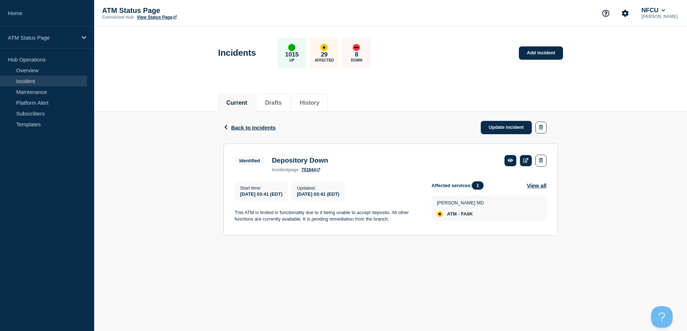
click at [473, 215] on span "ATM - FA0K" at bounding box center [460, 214] width 26 height 6
copy span "FA0K"
click at [497, 127] on link "Update incident" at bounding box center [506, 127] width 51 height 13
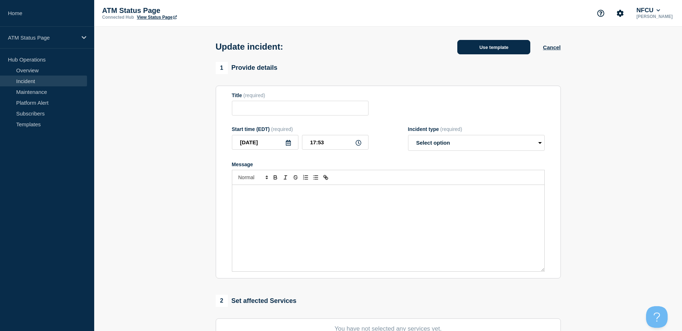
type input "Depository Down"
click at [496, 54] on button "Use template" at bounding box center [493, 47] width 73 height 14
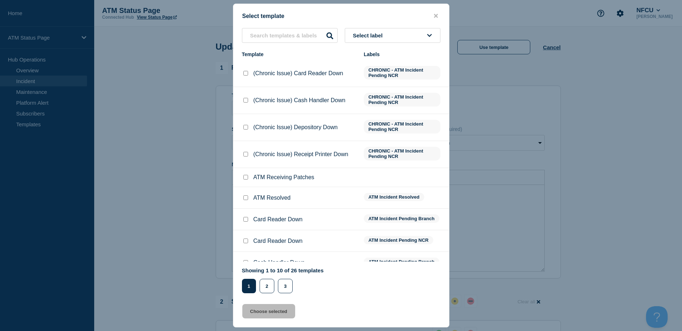
click at [405, 41] on button "Select label" at bounding box center [393, 35] width 96 height 15
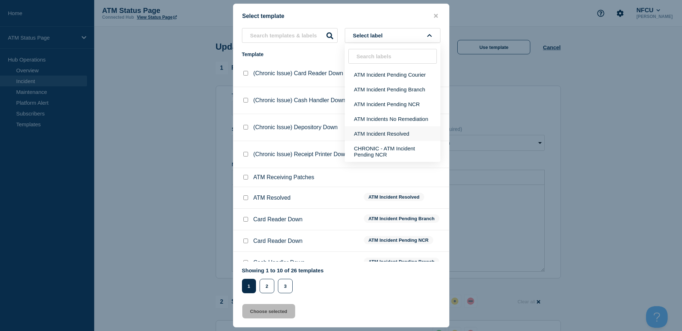
drag, startPoint x: 399, startPoint y: 128, endPoint x: 395, endPoint y: 129, distance: 4.2
click at [398, 128] on button "ATM Incident Resolved" at bounding box center [393, 133] width 96 height 15
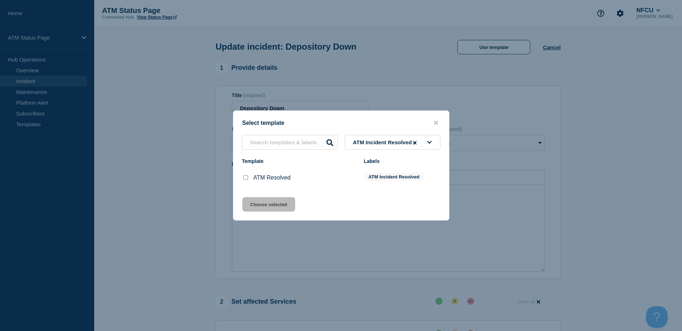
click at [245, 178] on input "ATM Resolved checkbox" at bounding box center [245, 177] width 5 height 5
checkbox input "true"
click at [266, 206] on button "Choose selected" at bounding box center [268, 204] width 53 height 14
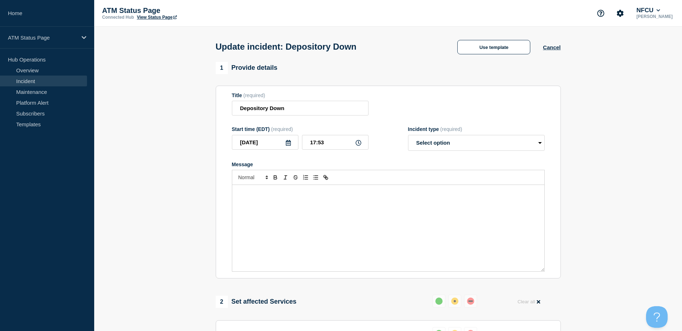
select select "resolved"
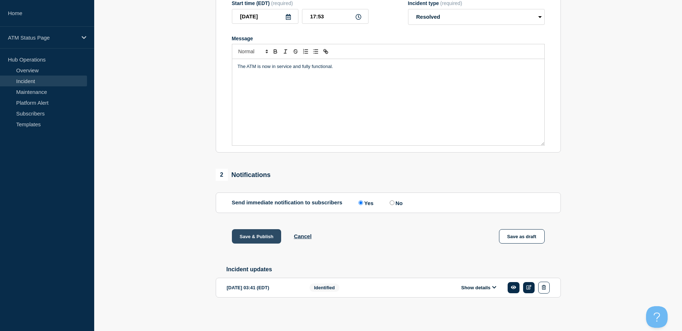
click at [260, 233] on button "Save & Publish" at bounding box center [257, 236] width 50 height 14
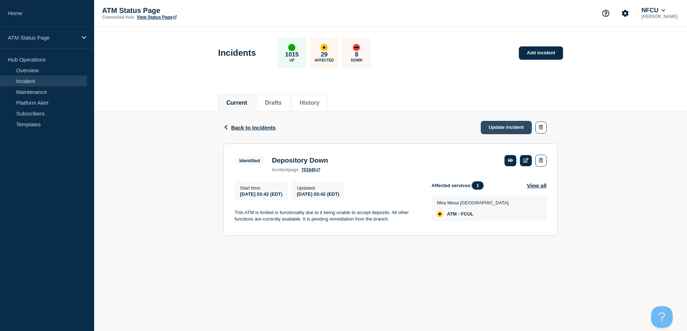
click at [484, 132] on link "Update incident" at bounding box center [506, 127] width 51 height 13
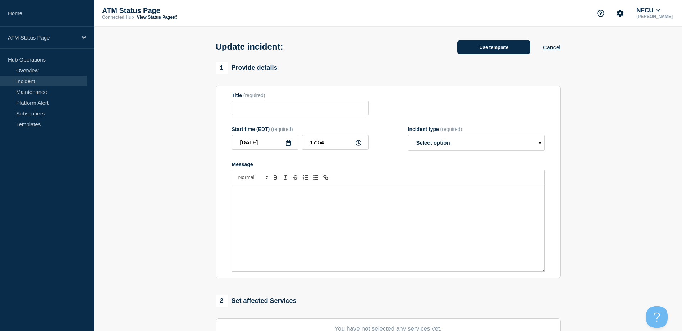
type input "Depository Down"
click at [464, 42] on button "Use template" at bounding box center [493, 47] width 73 height 14
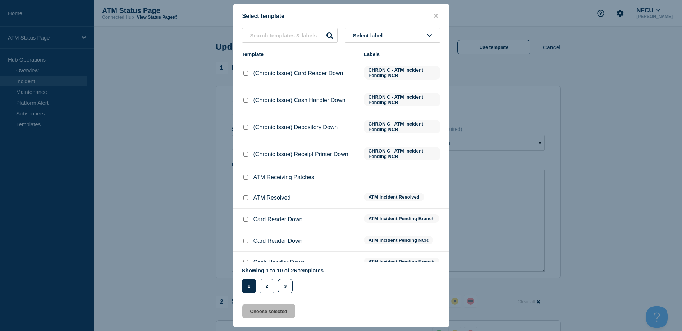
click at [415, 30] on button "Select label" at bounding box center [393, 35] width 96 height 15
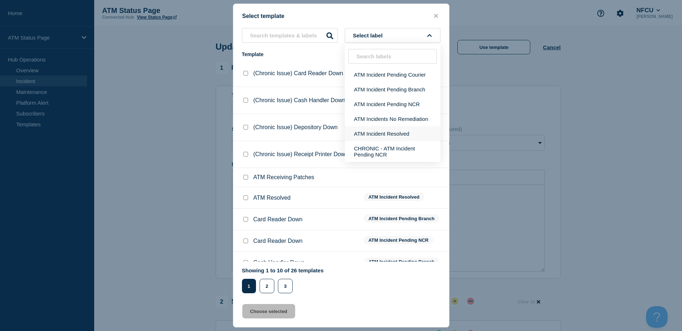
click at [400, 126] on button "ATM Incident Resolved" at bounding box center [393, 133] width 96 height 15
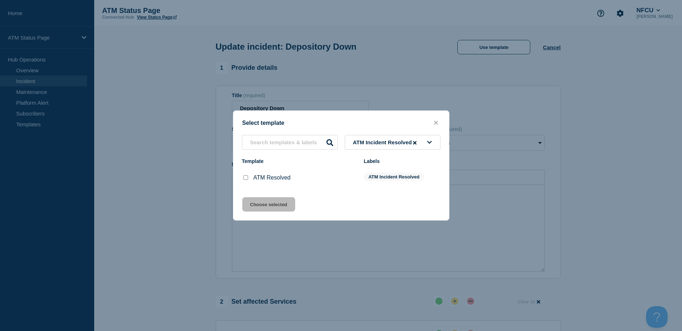
click at [244, 179] on input "ATM Resolved checkbox" at bounding box center [245, 177] width 5 height 5
checkbox input "true"
click at [262, 205] on button "Choose selected" at bounding box center [268, 204] width 53 height 14
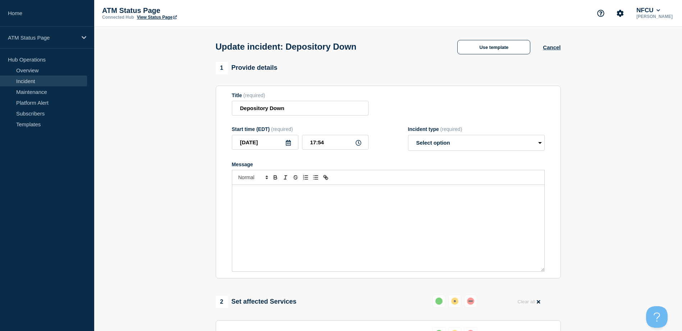
select select "resolved"
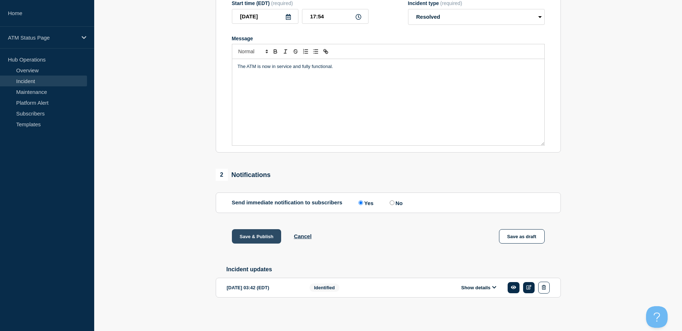
click at [266, 230] on button "Save & Publish" at bounding box center [257, 236] width 50 height 14
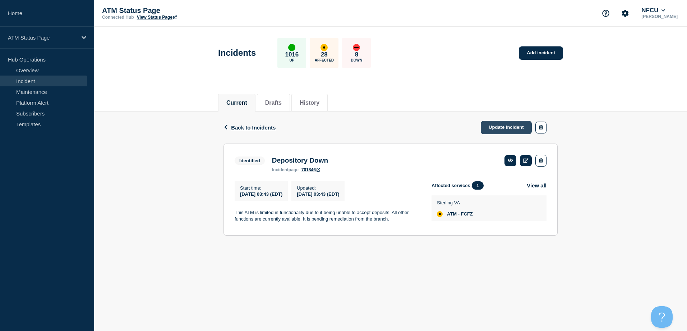
click at [511, 128] on link "Update incident" at bounding box center [506, 127] width 51 height 13
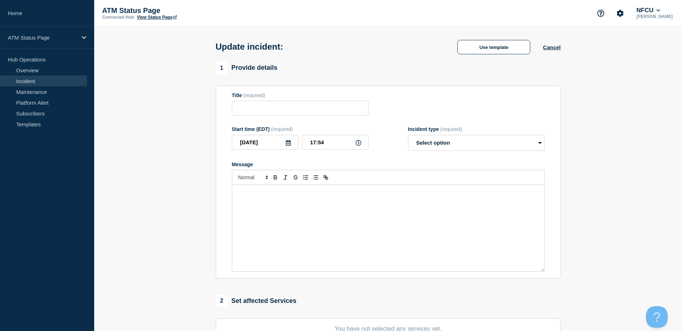
type input "Depository Down"
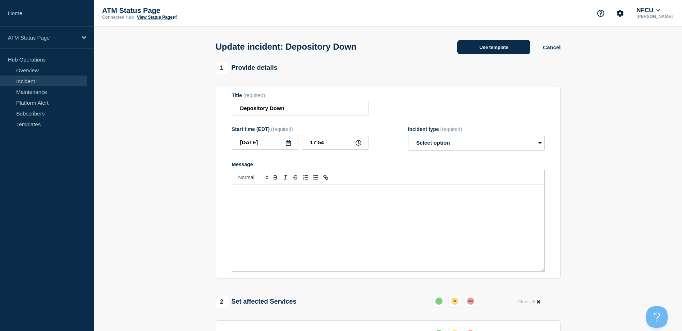
click at [468, 52] on button "Use template" at bounding box center [493, 47] width 73 height 14
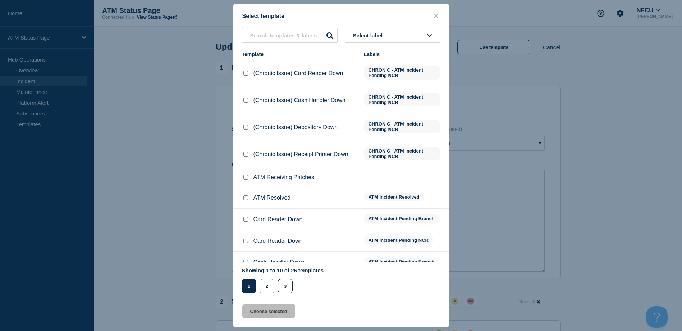
click at [417, 40] on button "Select label" at bounding box center [393, 35] width 96 height 15
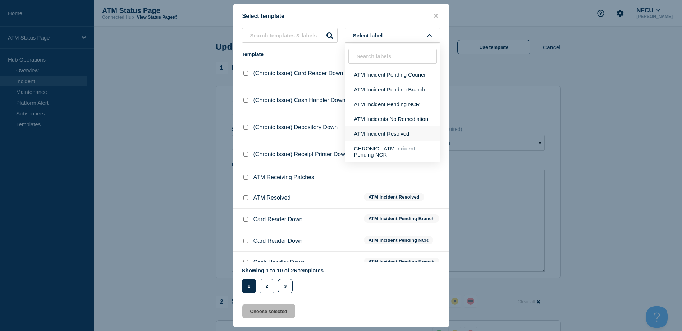
click at [403, 128] on button "ATM Incident Resolved" at bounding box center [393, 133] width 96 height 15
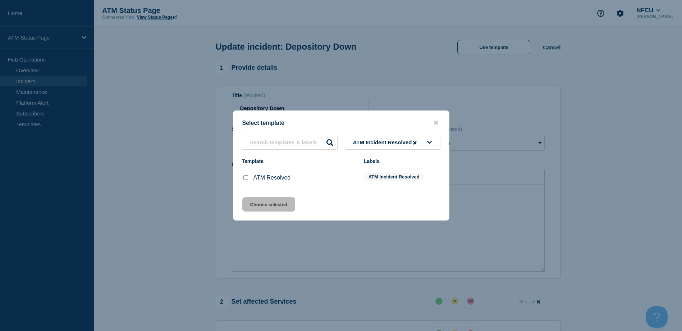
click at [245, 178] on input "ATM Resolved checkbox" at bounding box center [245, 177] width 5 height 5
checkbox input "true"
drag, startPoint x: 258, startPoint y: 197, endPoint x: 262, endPoint y: 203, distance: 7.5
click at [258, 198] on div "Select template ATM Incident Resolved Template Labels ATM Resolved ATM Incident…" at bounding box center [341, 165] width 216 height 110
click at [264, 204] on button "Choose selected" at bounding box center [268, 204] width 53 height 14
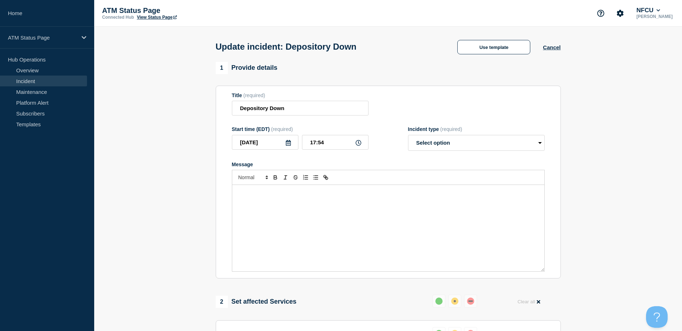
select select "resolved"
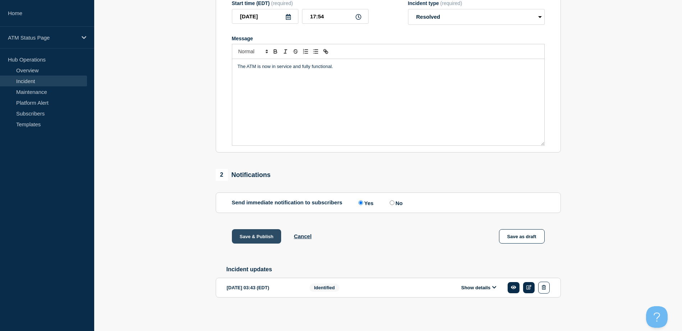
click at [263, 233] on button "Save & Publish" at bounding box center [257, 236] width 50 height 14
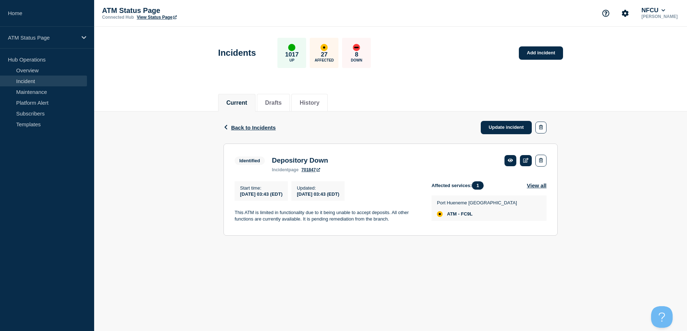
drag, startPoint x: 496, startPoint y: 122, endPoint x: 485, endPoint y: 49, distance: 74.2
click at [496, 122] on link "Update incident" at bounding box center [506, 127] width 51 height 13
click at [487, 54] on div "Incidents 1017 Up 27 Affected 8 Down Add incident" at bounding box center [390, 50] width 361 height 44
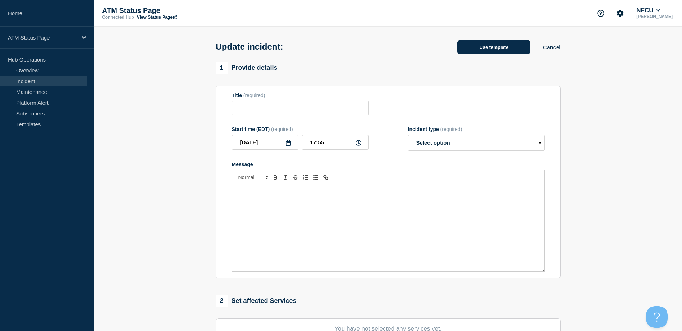
type input "Depository Down"
click at [484, 47] on button "Use template" at bounding box center [493, 47] width 73 height 14
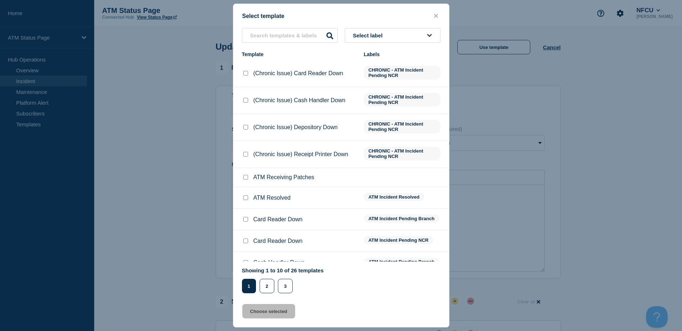
click at [399, 32] on button "Select label" at bounding box center [393, 35] width 96 height 15
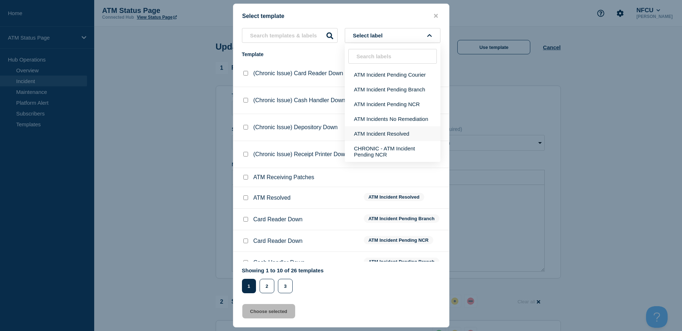
click at [396, 135] on button "ATM Incident Resolved" at bounding box center [393, 133] width 96 height 15
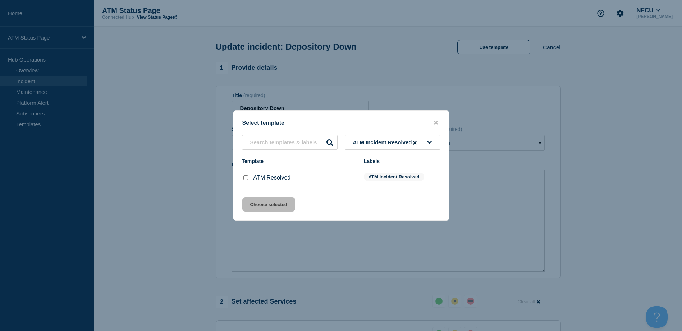
click at [244, 180] on input "ATM Resolved checkbox" at bounding box center [245, 177] width 5 height 5
checkbox input "true"
click at [266, 207] on button "Choose selected" at bounding box center [268, 204] width 53 height 14
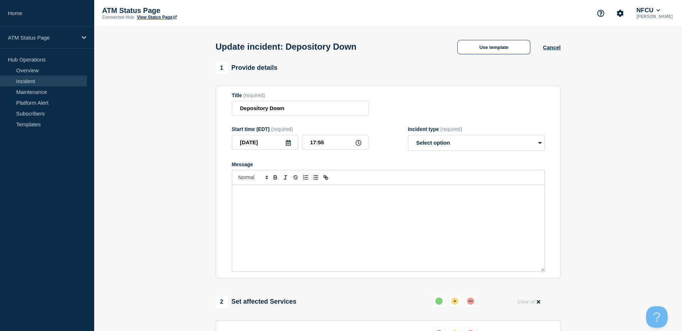
select select "resolved"
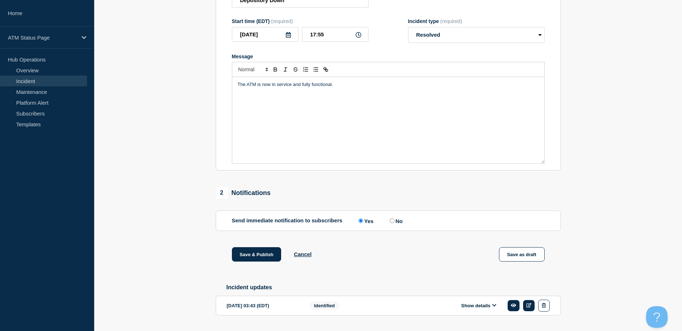
scroll to position [129, 0]
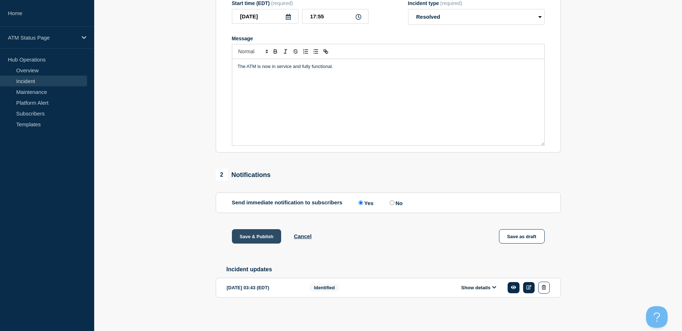
click at [262, 234] on button "Save & Publish" at bounding box center [257, 236] width 50 height 14
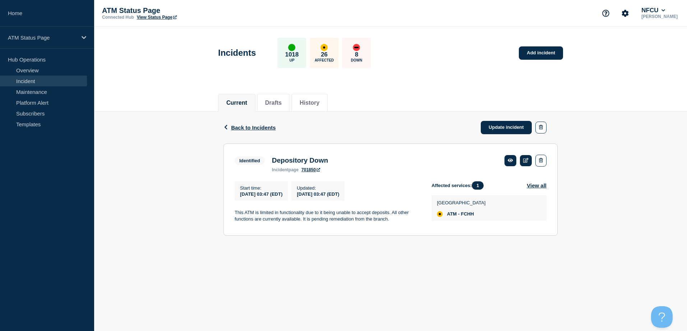
click at [496, 119] on div "Back Back to Incidents Update incident" at bounding box center [391, 127] width 334 height 32
click at [494, 125] on link "Update incident" at bounding box center [506, 127] width 51 height 13
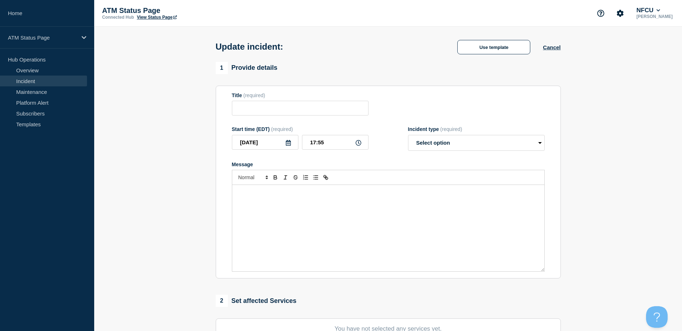
type input "Depository Down"
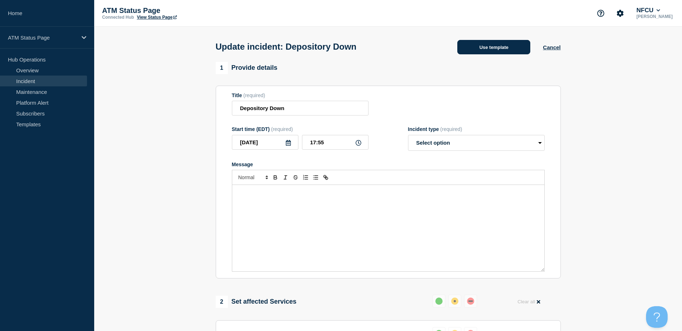
click at [485, 49] on button "Use template" at bounding box center [493, 47] width 73 height 14
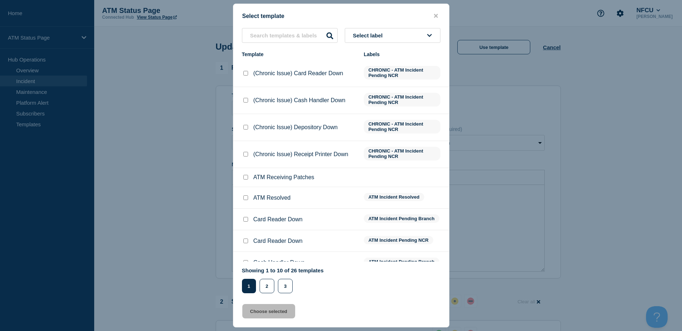
click at [417, 38] on button "Select label" at bounding box center [393, 35] width 96 height 15
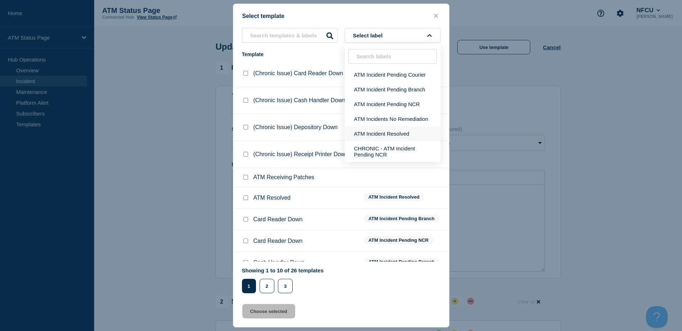
click at [404, 136] on button "ATM Incident Resolved" at bounding box center [393, 133] width 96 height 15
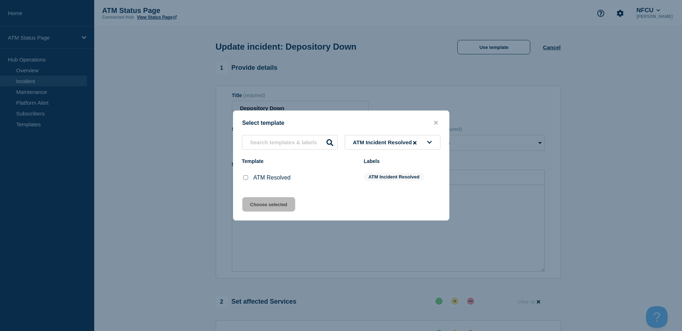
click at [246, 177] on input "ATM Resolved checkbox" at bounding box center [245, 177] width 5 height 5
checkbox input "true"
click at [253, 200] on button "Choose selected" at bounding box center [268, 204] width 53 height 14
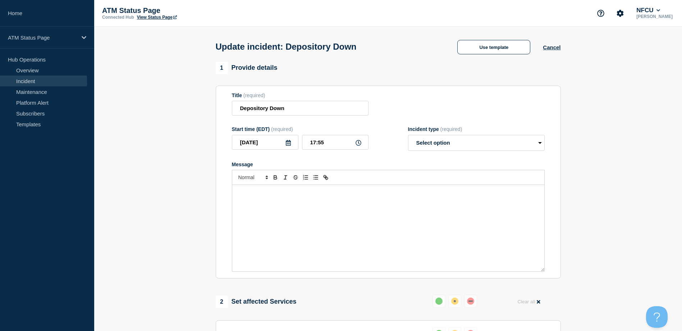
select select "resolved"
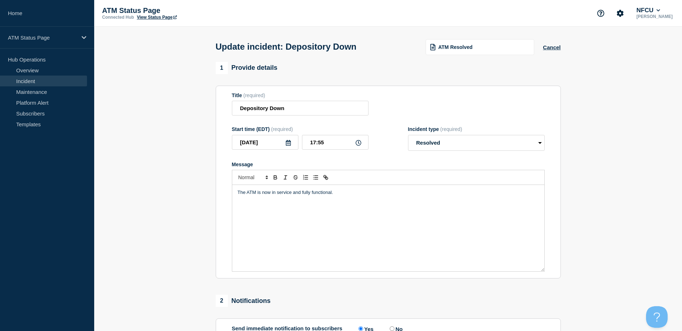
scroll to position [129, 0]
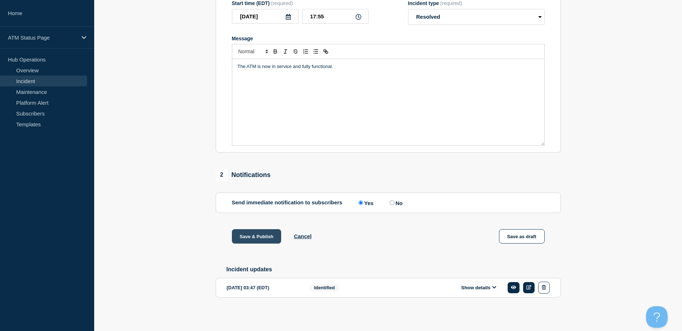
click at [269, 230] on button "Save & Publish" at bounding box center [257, 236] width 50 height 14
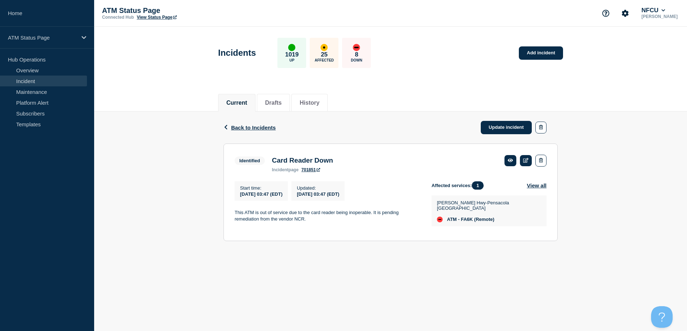
click at [466, 217] on span "ATM - FA6K (Remote)" at bounding box center [470, 219] width 47 height 6
copy span "FA6K"
click at [467, 215] on span "ATM - FA6I (Remote)" at bounding box center [469, 214] width 45 height 6
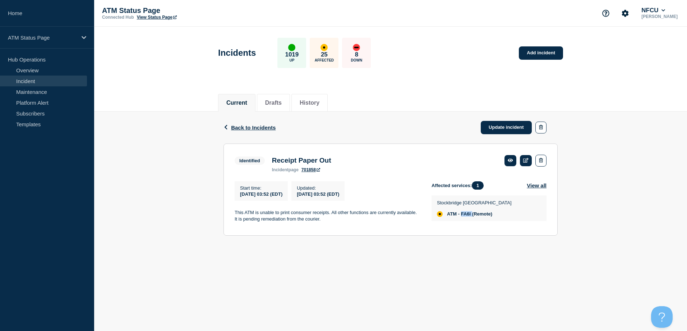
copy span "FA6I"
click at [472, 214] on span "ATM - FA6I (Remote)" at bounding box center [469, 214] width 45 height 6
click at [490, 125] on link "Update incident" at bounding box center [506, 127] width 51 height 13
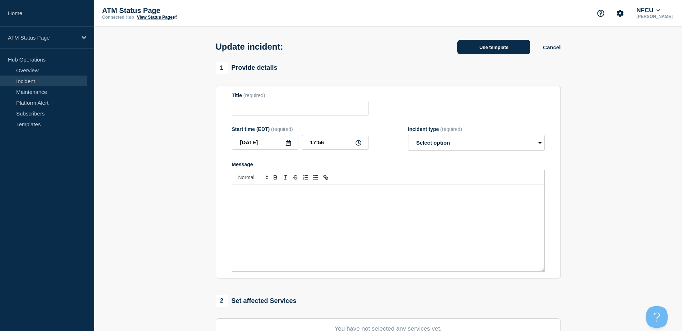
type input "Receipt Paper Out"
click at [486, 50] on button "Use template" at bounding box center [493, 47] width 73 height 14
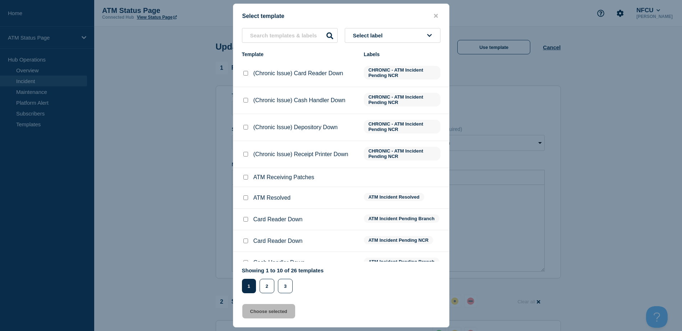
click at [415, 41] on button "Select label" at bounding box center [393, 35] width 96 height 15
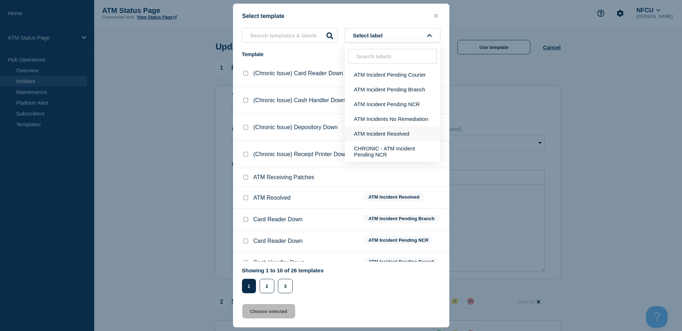
click at [405, 134] on button "ATM Incident Resolved" at bounding box center [393, 133] width 96 height 15
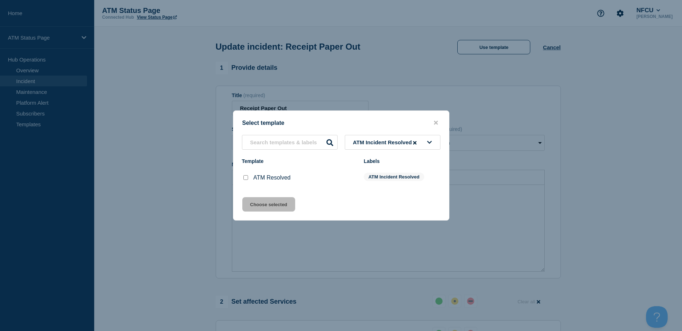
click at [248, 179] on input "ATM Resolved checkbox" at bounding box center [245, 177] width 5 height 5
checkbox input "true"
click at [255, 201] on button "Choose selected" at bounding box center [268, 204] width 53 height 14
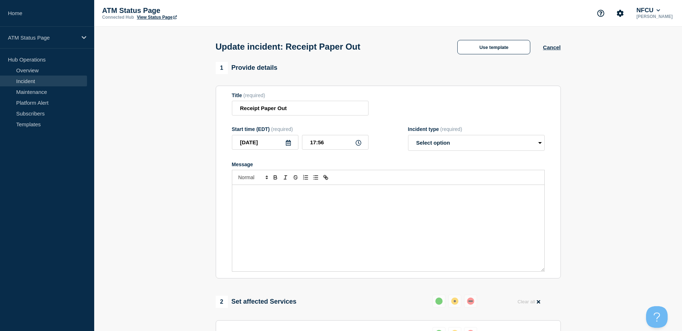
select select "resolved"
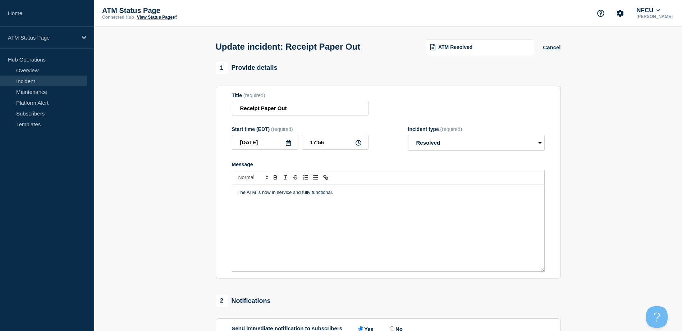
scroll to position [129, 0]
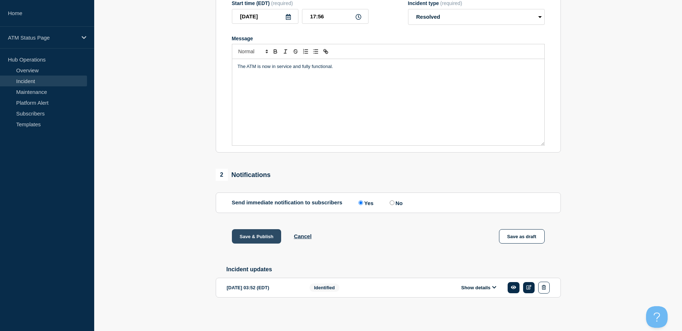
click at [264, 240] on button "Save & Publish" at bounding box center [257, 236] width 50 height 14
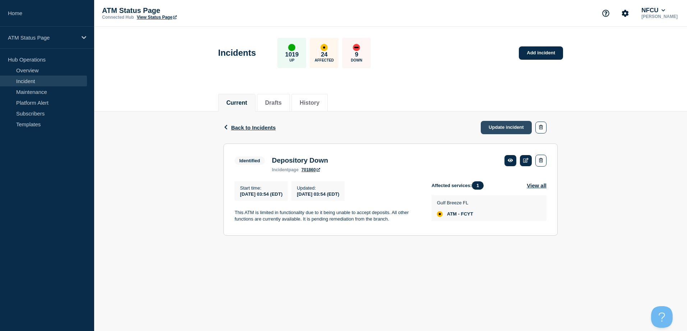
click at [507, 128] on link "Update incident" at bounding box center [506, 127] width 51 height 13
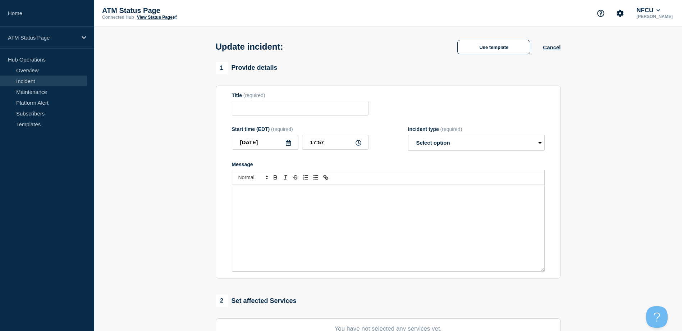
drag, startPoint x: 476, startPoint y: 38, endPoint x: 477, endPoint y: 44, distance: 5.8
click at [476, 38] on div "Update incident: Use template Cancel" at bounding box center [387, 44] width 361 height 35
type input "Depository Down"
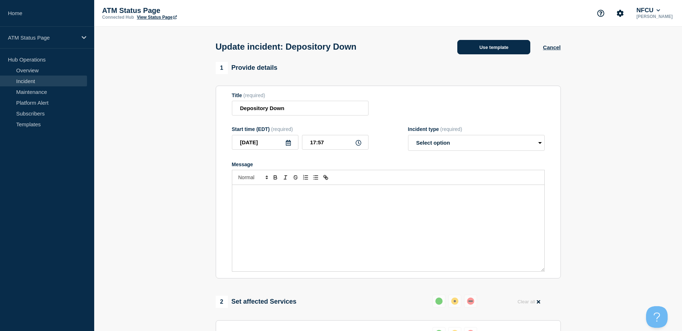
click at [477, 44] on button "Use template" at bounding box center [493, 47] width 73 height 14
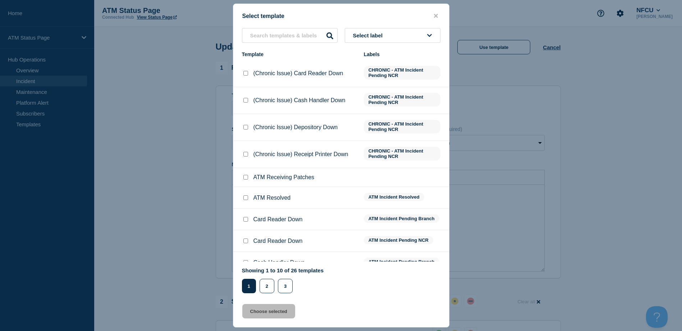
click at [422, 38] on button "Select label" at bounding box center [393, 35] width 96 height 15
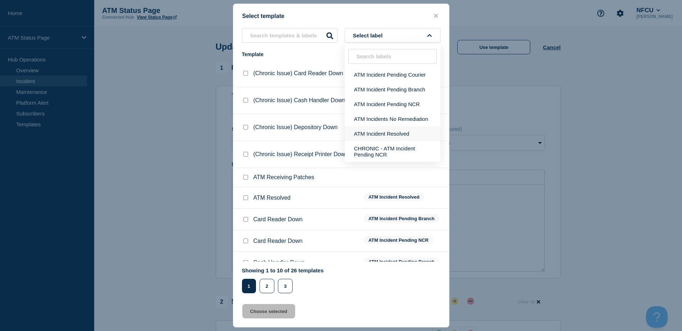
click at [411, 129] on button "ATM Incident Resolved" at bounding box center [393, 133] width 96 height 15
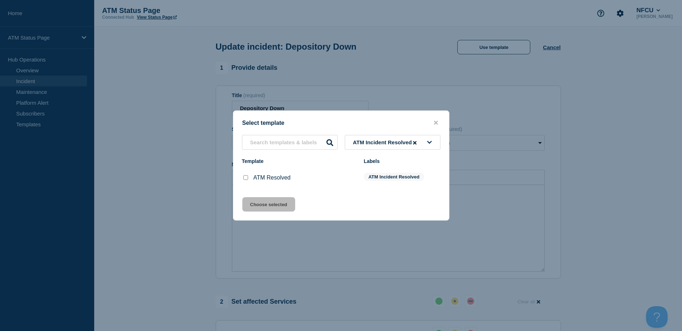
click at [246, 177] on input "ATM Resolved checkbox" at bounding box center [245, 177] width 5 height 5
checkbox input "true"
click at [258, 207] on button "Choose selected" at bounding box center [268, 204] width 53 height 14
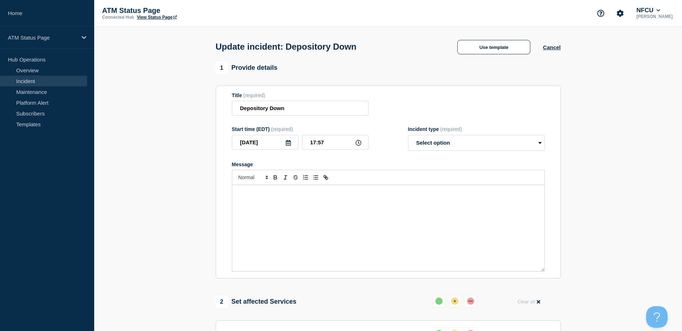
select select "resolved"
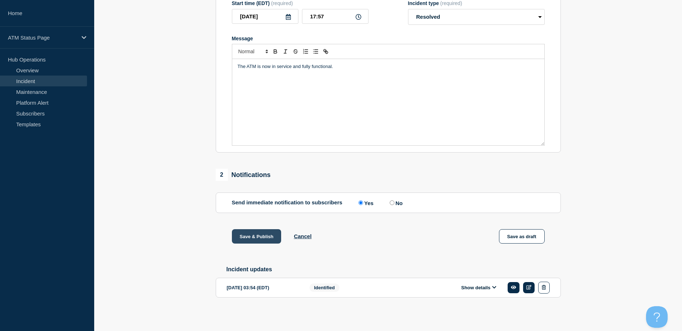
click at [262, 232] on button "Save & Publish" at bounding box center [257, 236] width 50 height 14
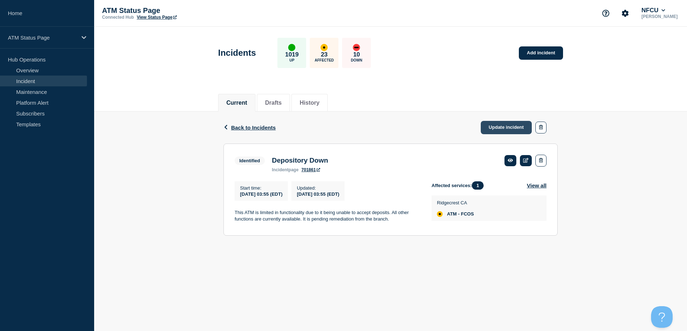
click at [495, 129] on link "Update incident" at bounding box center [506, 127] width 51 height 13
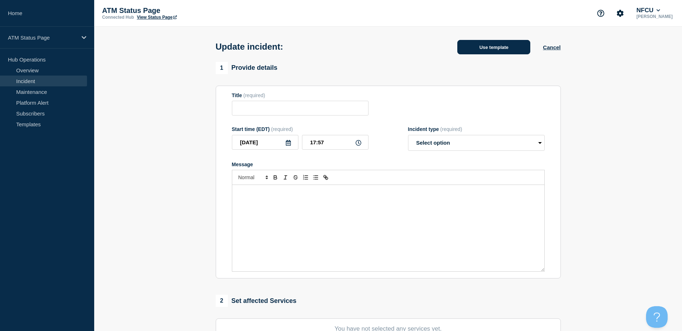
click at [474, 46] on button "Use template" at bounding box center [493, 47] width 73 height 14
type input "Depository Down"
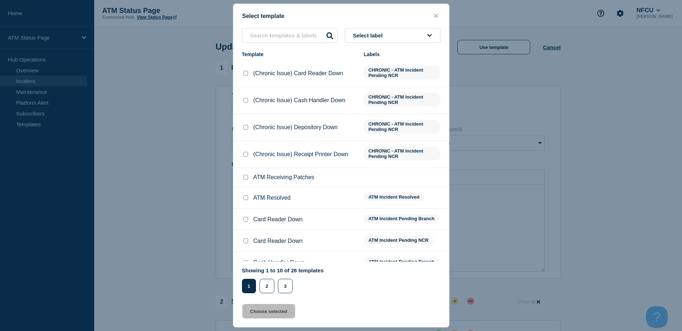
click at [420, 43] on div "Select template Select label Template Labels (Chronic Issue) Card Reader Down C…" at bounding box center [341, 165] width 682 height 331
click at [418, 34] on button "Select label" at bounding box center [393, 35] width 96 height 15
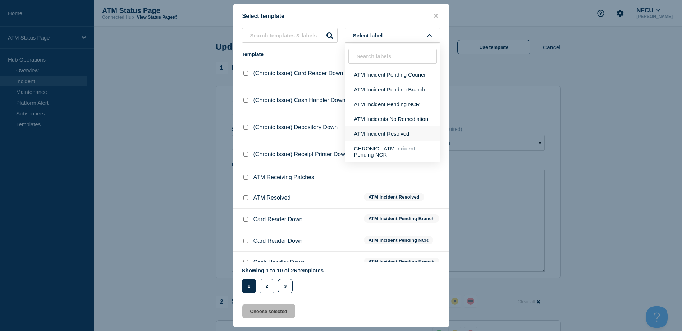
click at [409, 126] on button "ATM Incident Resolved" at bounding box center [393, 133] width 96 height 15
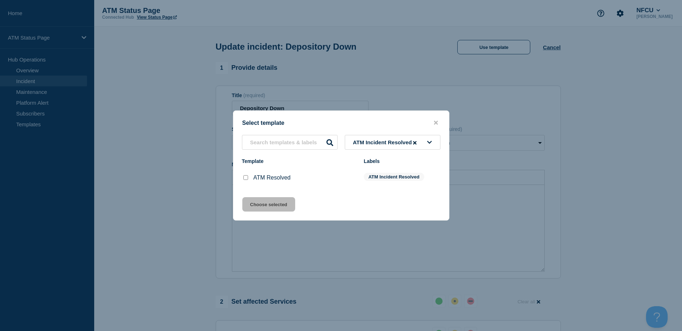
click at [243, 180] on input "ATM Resolved checkbox" at bounding box center [245, 177] width 5 height 5
checkbox input "true"
click at [249, 205] on button "Choose selected" at bounding box center [268, 204] width 53 height 14
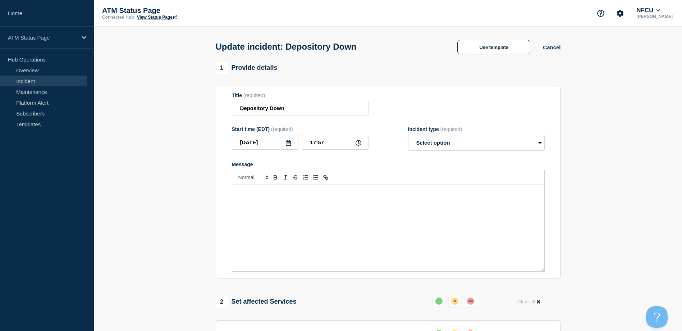
select select "resolved"
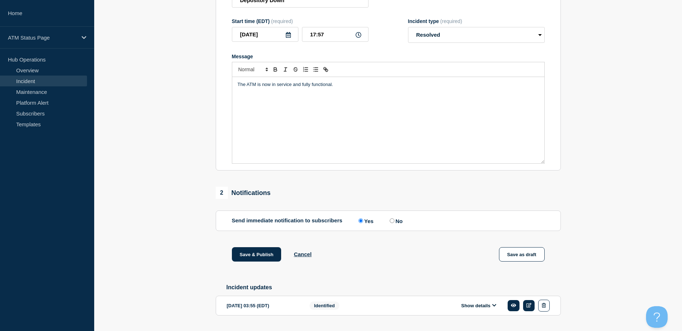
scroll to position [129, 0]
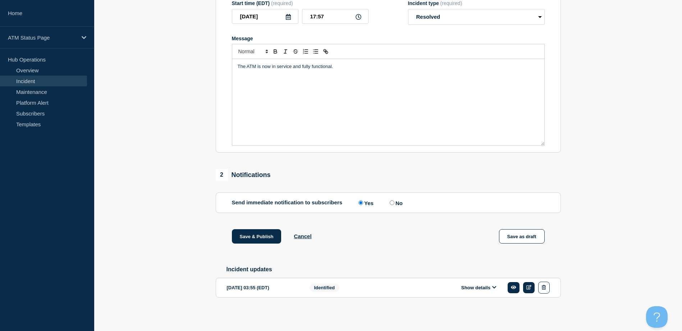
click at [255, 227] on div "1 Provide details Title (required) Depository Down Start time (EDT) (required) …" at bounding box center [387, 128] width 353 height 384
click at [255, 231] on button "Save & Publish" at bounding box center [257, 236] width 50 height 14
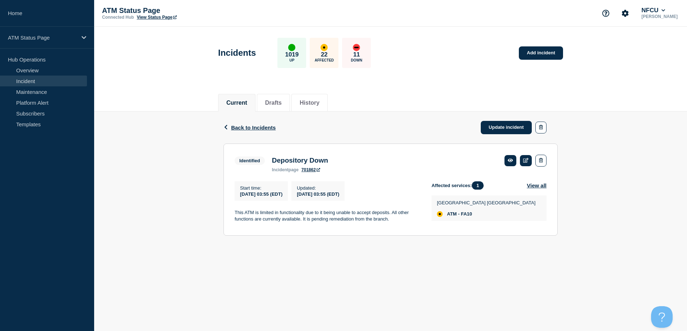
click at [465, 216] on span "ATM - FA10" at bounding box center [459, 214] width 25 height 6
copy span "FA10"
click at [488, 124] on link "Update incident" at bounding box center [506, 127] width 51 height 13
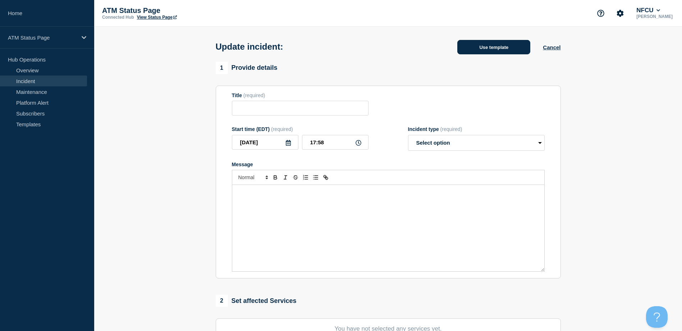
type input "Depository Down"
click at [477, 48] on button "Use template" at bounding box center [493, 47] width 73 height 14
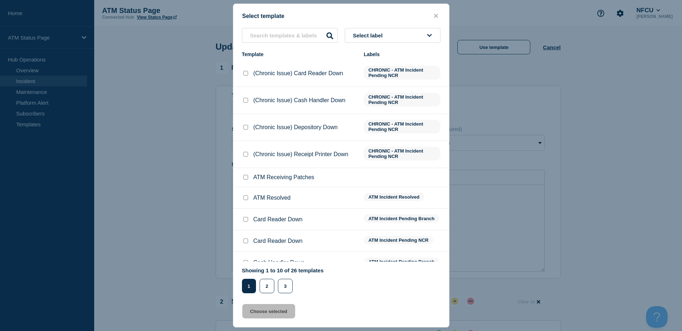
click at [428, 39] on button "Select label" at bounding box center [393, 35] width 96 height 15
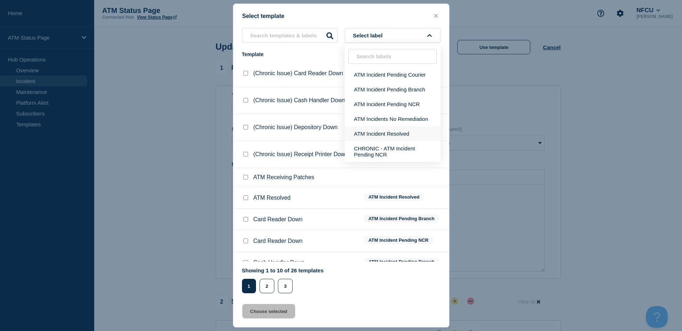
click at [404, 129] on button "ATM Incident Resolved" at bounding box center [393, 133] width 96 height 15
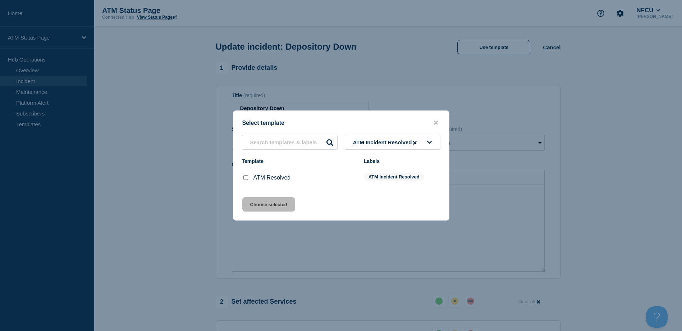
click at [244, 176] on input "ATM Resolved checkbox" at bounding box center [245, 177] width 5 height 5
checkbox input "true"
click at [260, 205] on button "Choose selected" at bounding box center [268, 204] width 53 height 14
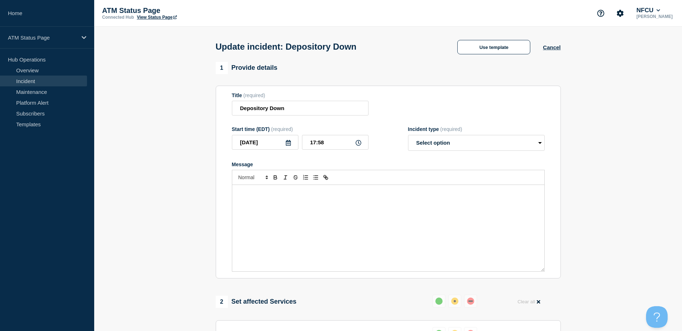
select select "resolved"
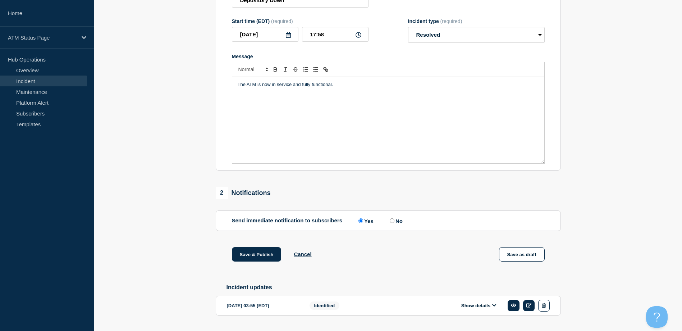
scroll to position [129, 0]
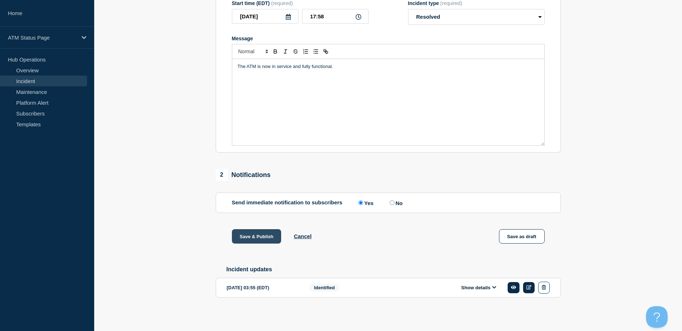
click at [272, 230] on button "Save & Publish" at bounding box center [257, 236] width 50 height 14
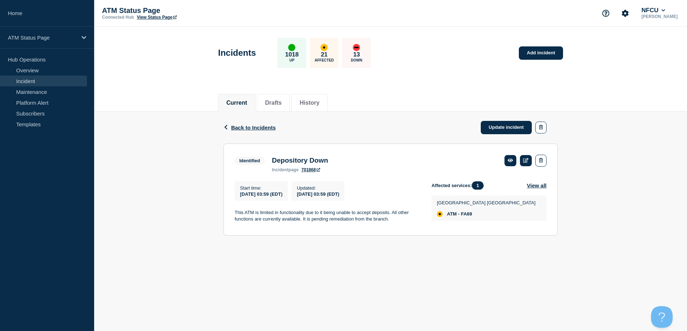
click at [464, 216] on span "ATM - FA69" at bounding box center [459, 214] width 25 height 6
copy span "FA69"
click at [491, 123] on link "Update incident" at bounding box center [506, 127] width 51 height 13
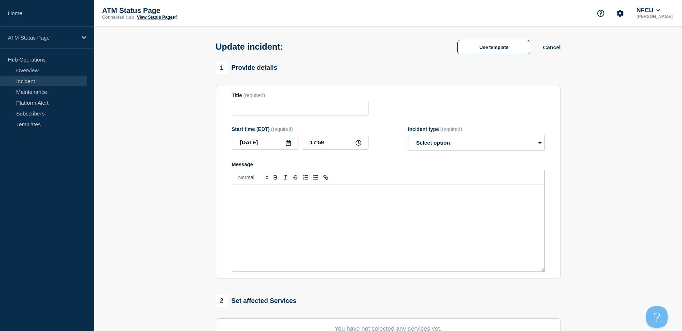
type input "Depository Down"
click at [485, 59] on div "Update incident: Depository Down Use template Cancel" at bounding box center [387, 44] width 361 height 35
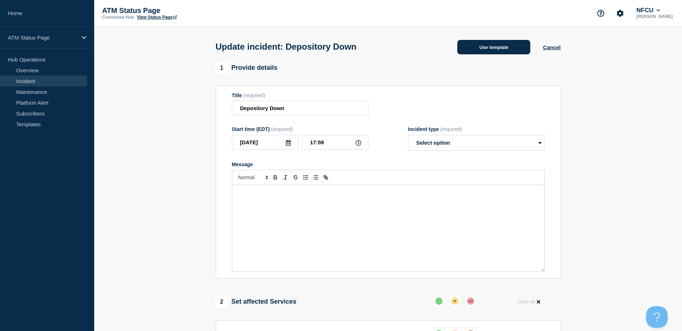
click at [482, 52] on button "Use template" at bounding box center [493, 47] width 73 height 14
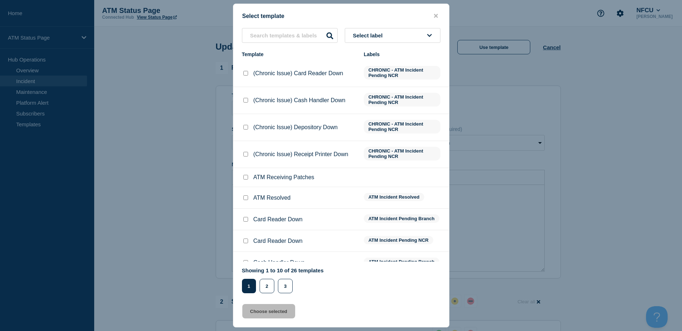
click at [416, 40] on button "Select label" at bounding box center [393, 35] width 96 height 15
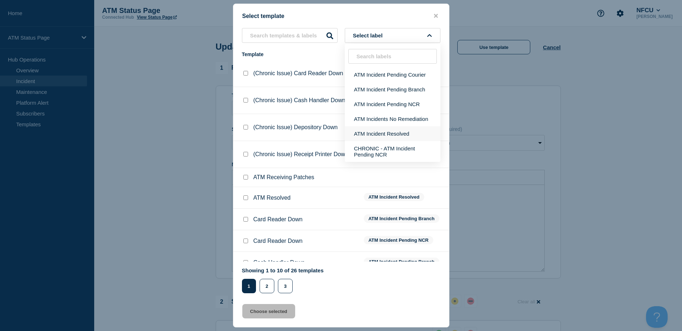
click at [393, 136] on button "ATM Incident Resolved" at bounding box center [393, 133] width 96 height 15
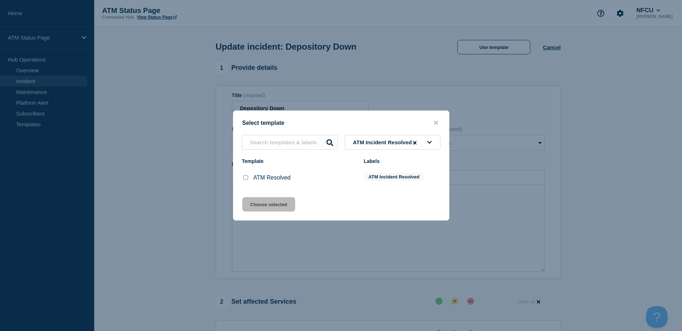
click at [248, 178] on div at bounding box center [245, 177] width 7 height 7
click at [247, 180] on input "ATM Resolved checkbox" at bounding box center [245, 177] width 5 height 5
checkbox input "true"
click at [257, 203] on button "Choose selected" at bounding box center [268, 204] width 53 height 14
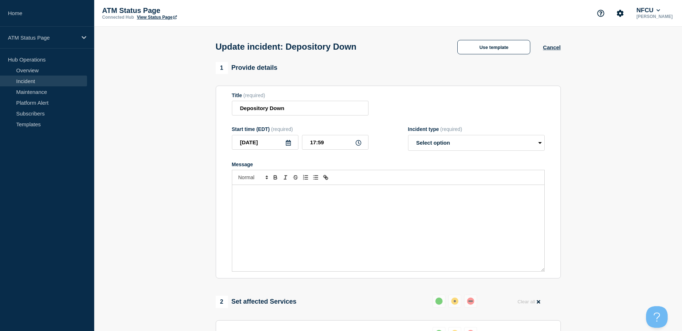
select select "resolved"
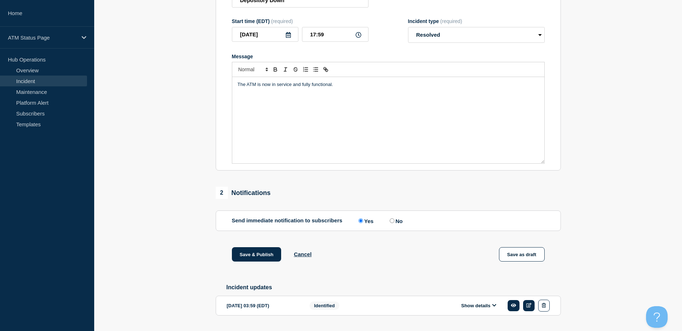
scroll to position [129, 0]
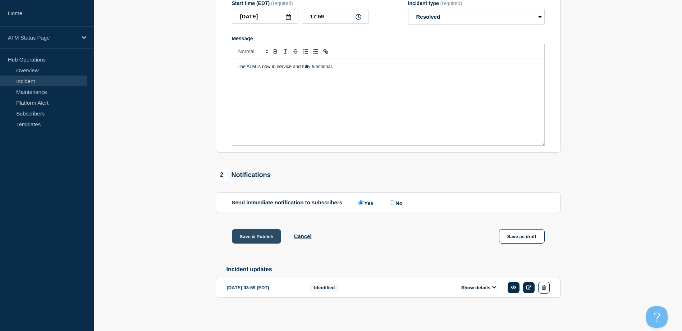
click at [257, 230] on button "Save & Publish" at bounding box center [257, 236] width 50 height 14
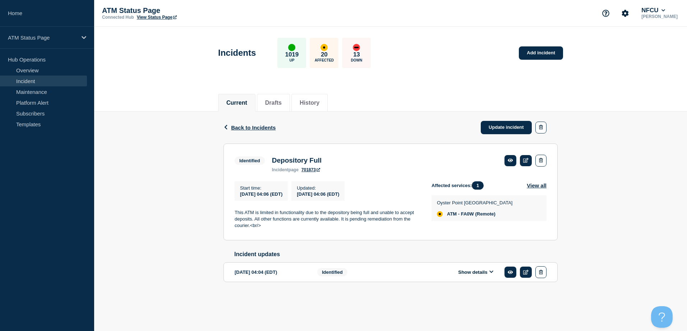
click at [468, 214] on span "ATM - FA0W (Remote)" at bounding box center [471, 214] width 49 height 6
copy span "FA0W"
drag, startPoint x: 517, startPoint y: 125, endPoint x: 512, endPoint y: 111, distance: 15.4
click at [517, 125] on link "Update incident" at bounding box center [506, 127] width 51 height 13
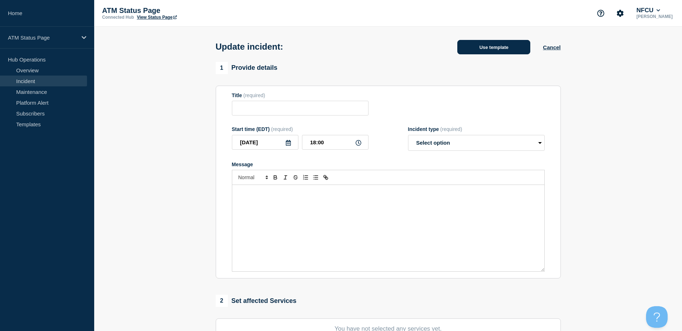
type input "Depository Full"
click at [493, 47] on button "Use template" at bounding box center [493, 47] width 73 height 14
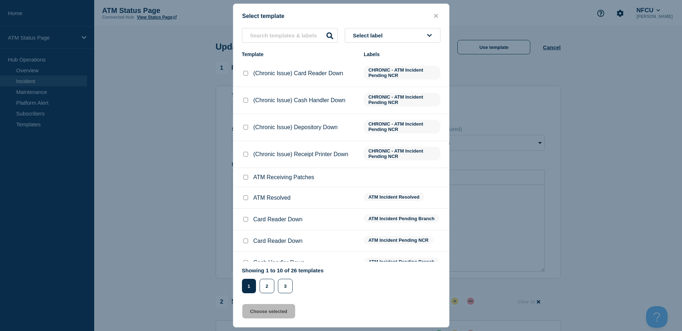
click at [393, 42] on button "Select label" at bounding box center [393, 35] width 96 height 15
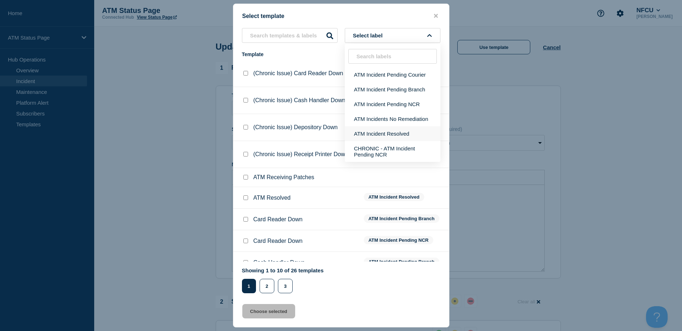
click at [396, 128] on button "ATM Incident Resolved" at bounding box center [393, 133] width 96 height 15
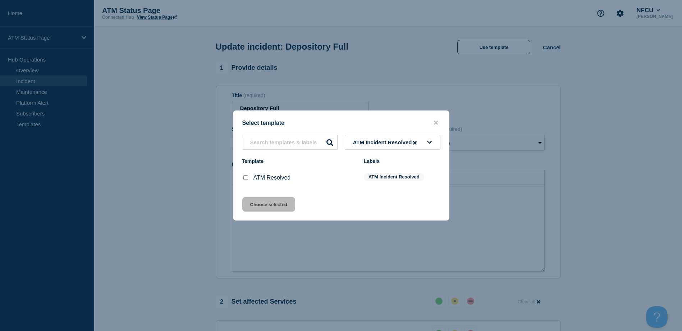
click at [246, 179] on input "ATM Resolved checkbox" at bounding box center [245, 177] width 5 height 5
checkbox input "true"
click at [257, 205] on button "Choose selected" at bounding box center [268, 204] width 53 height 14
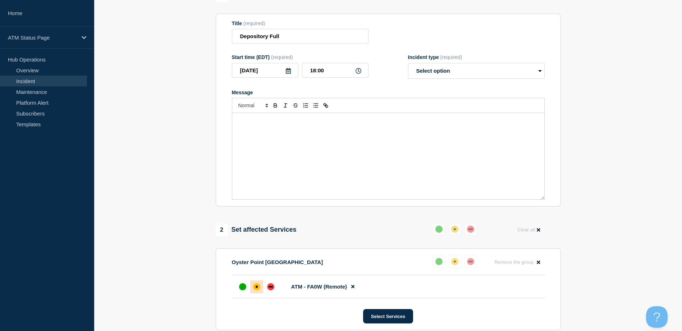
select select "resolved"
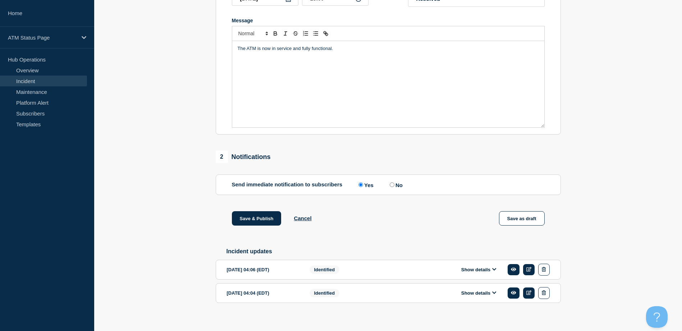
scroll to position [153, 0]
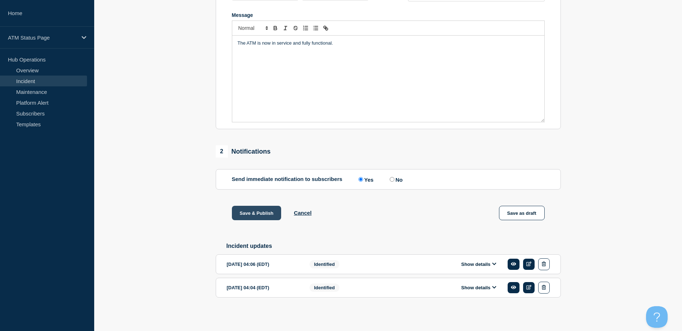
click at [261, 206] on button "Save & Publish" at bounding box center [257, 213] width 50 height 14
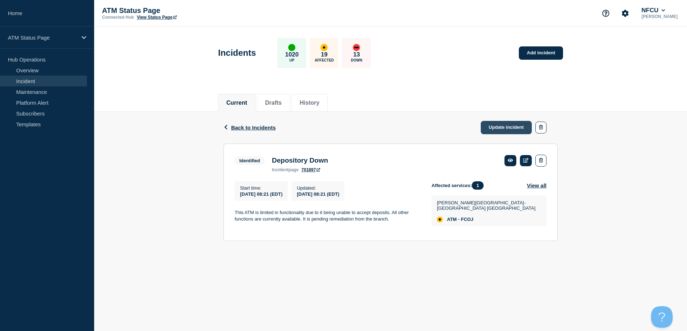
click at [517, 128] on link "Update incident" at bounding box center [506, 127] width 51 height 13
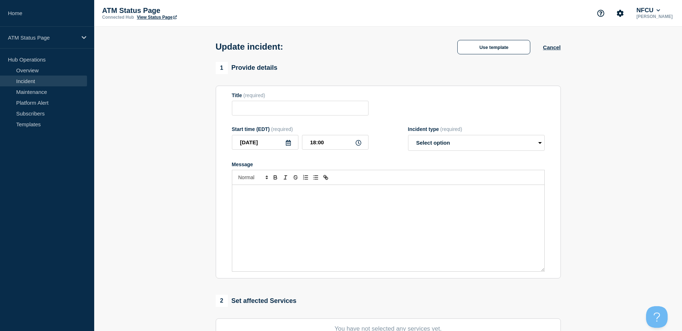
type input "Depository Down"
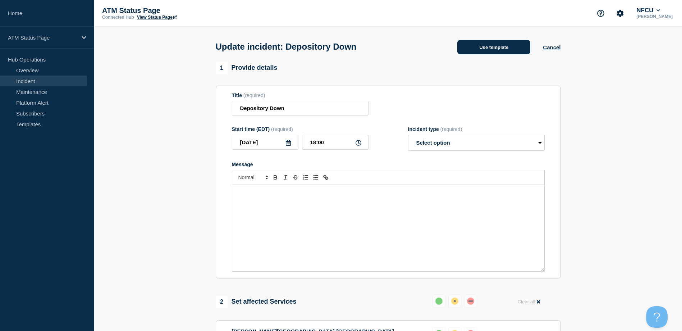
click at [467, 45] on button "Use template" at bounding box center [493, 47] width 73 height 14
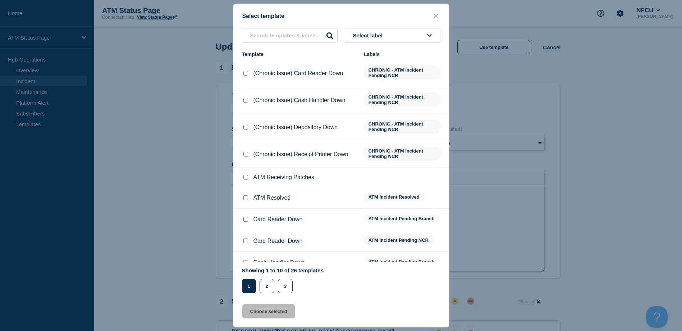
click at [428, 34] on icon at bounding box center [429, 35] width 5 height 5
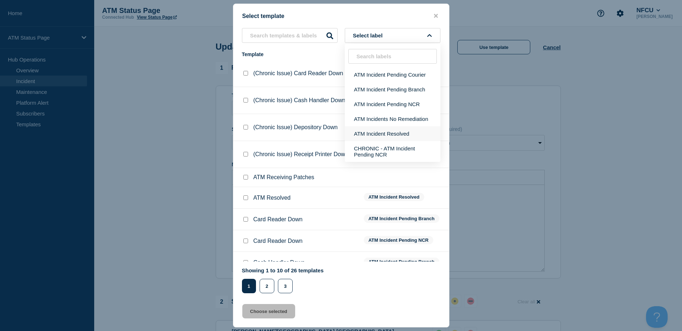
click at [413, 131] on button "ATM Incident Resolved" at bounding box center [393, 133] width 96 height 15
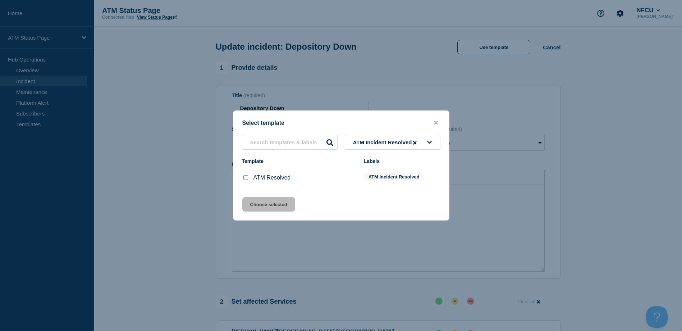
click at [246, 178] on input "ATM Resolved checkbox" at bounding box center [245, 177] width 5 height 5
checkbox input "true"
click at [262, 201] on button "Choose selected" at bounding box center [268, 204] width 53 height 14
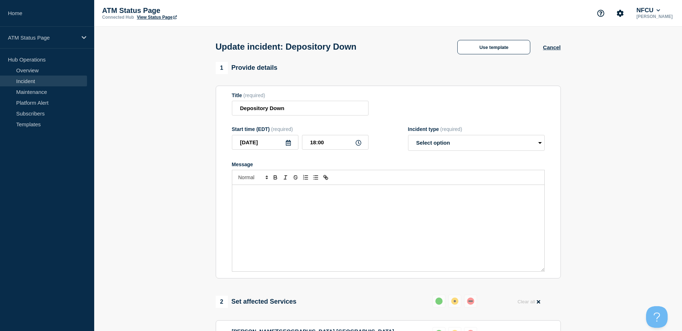
select select "resolved"
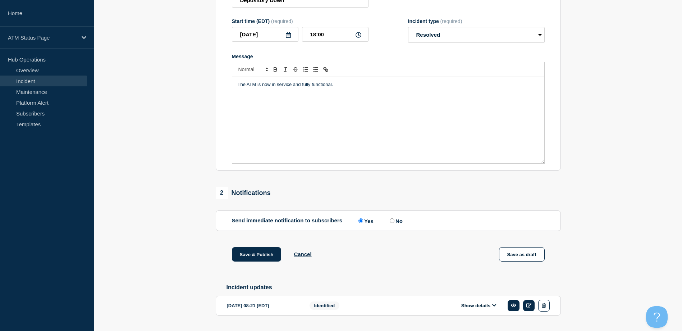
scroll to position [129, 0]
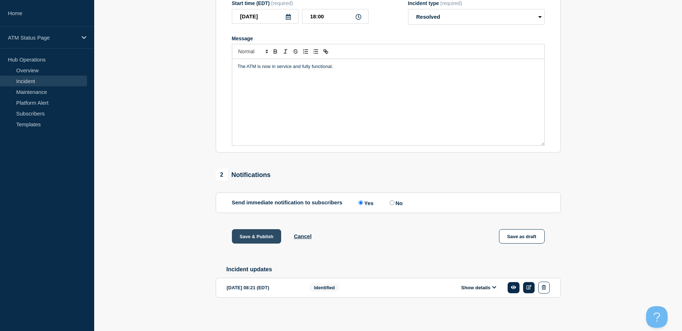
click at [264, 232] on button "Save & Publish" at bounding box center [257, 236] width 50 height 14
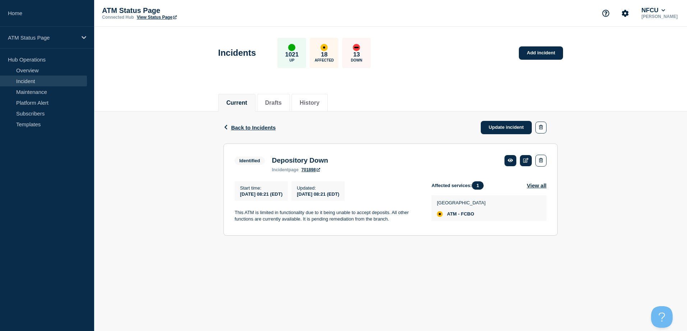
drag, startPoint x: 496, startPoint y: 128, endPoint x: 493, endPoint y: 110, distance: 18.9
click at [496, 128] on link "Update incident" at bounding box center [506, 127] width 51 height 13
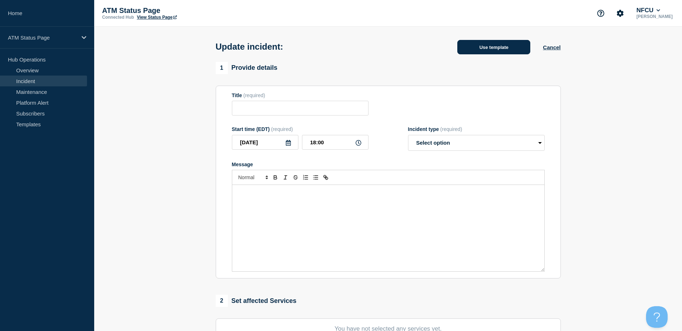
type input "Depository Down"
click at [481, 52] on button "Use template" at bounding box center [493, 47] width 73 height 14
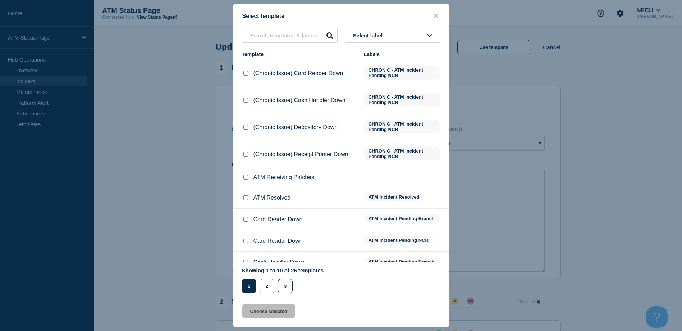
click at [409, 43] on div "Select label Template Labels (Chronic Issue) Card Reader Down CHRONIC - ATM Inc…" at bounding box center [341, 160] width 216 height 265
click at [409, 37] on button "Select label" at bounding box center [393, 35] width 96 height 15
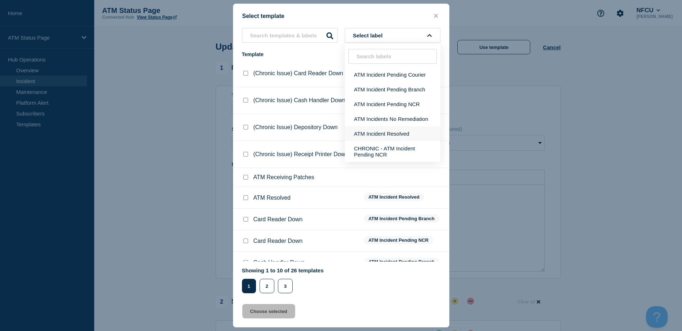
click at [389, 128] on button "ATM Incident Resolved" at bounding box center [393, 133] width 96 height 15
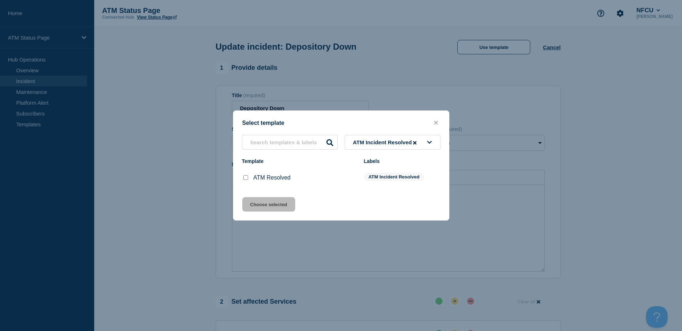
click at [248, 178] on input "ATM Resolved checkbox" at bounding box center [245, 177] width 5 height 5
checkbox input "true"
click at [251, 202] on button "Choose selected" at bounding box center [268, 204] width 53 height 14
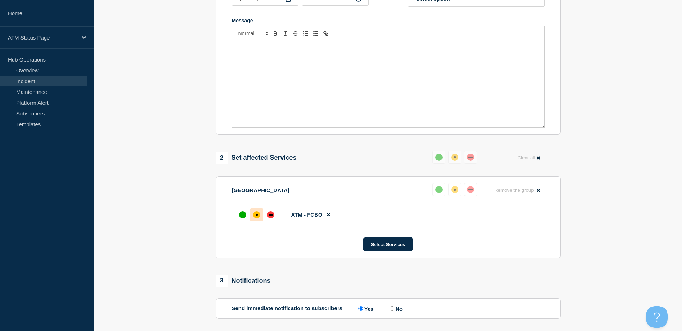
select select "resolved"
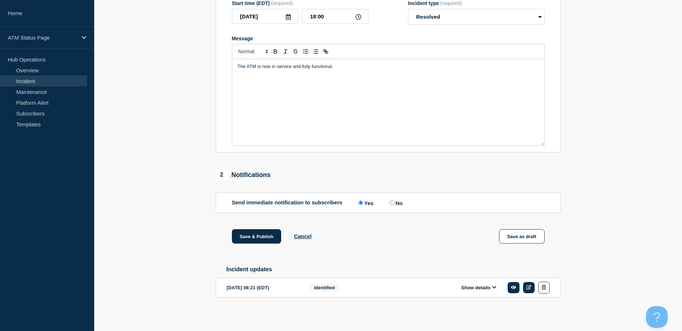
scroll to position [129, 0]
click at [255, 229] on button "Save & Publish" at bounding box center [257, 236] width 50 height 14
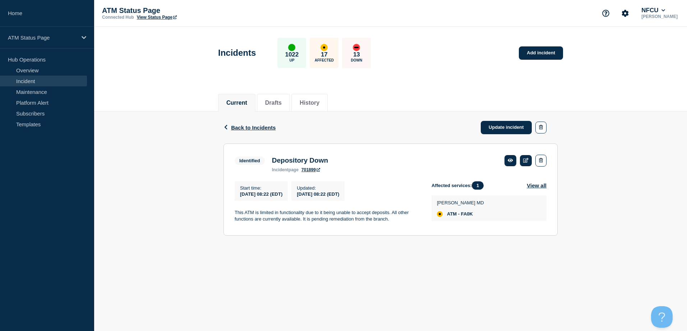
click at [469, 215] on span "ATM - FA0K" at bounding box center [460, 214] width 26 height 6
copy span "FA0K"
click at [486, 124] on link "Update incident" at bounding box center [506, 127] width 51 height 13
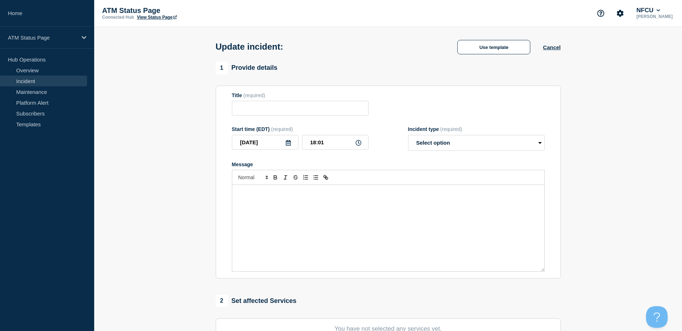
type input "Depository Down"
click at [485, 39] on div "Update incident: Use template Cancel" at bounding box center [387, 44] width 361 height 35
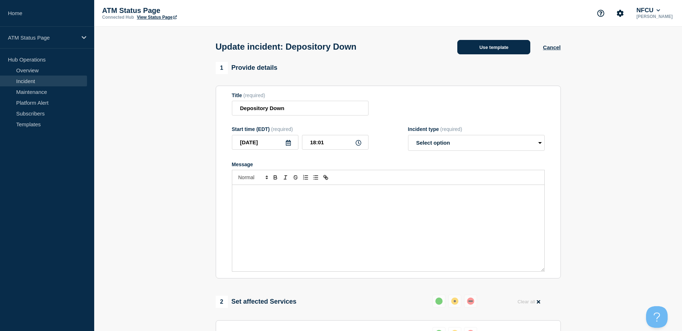
click at [483, 47] on button "Use template" at bounding box center [493, 47] width 73 height 14
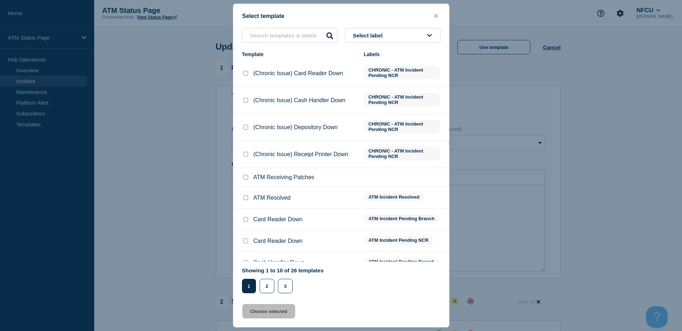
drag, startPoint x: 418, startPoint y: 22, endPoint x: 415, endPoint y: 31, distance: 9.8
click at [418, 22] on div "Select template Select label Template Labels (Chronic Issue) Card Reader Down C…" at bounding box center [341, 166] width 216 height 324
click at [415, 31] on button "Select label" at bounding box center [393, 35] width 96 height 15
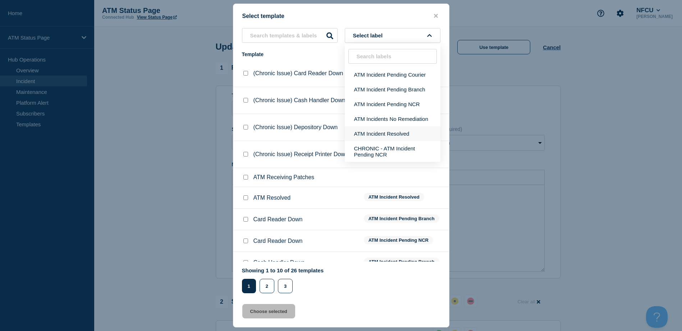
click at [393, 130] on button "ATM Incident Resolved" at bounding box center [393, 133] width 96 height 15
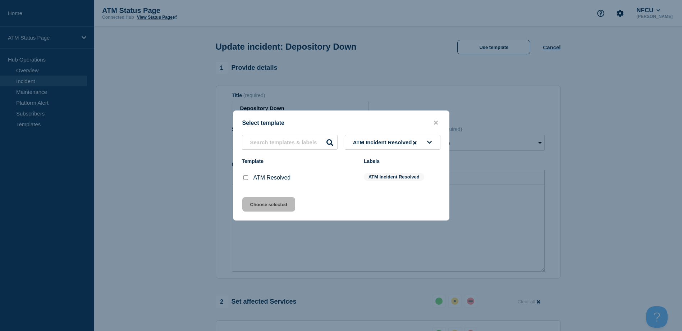
click at [247, 178] on div at bounding box center [245, 177] width 7 height 7
click at [247, 180] on input "ATM Resolved checkbox" at bounding box center [245, 177] width 5 height 5
checkbox input "true"
click at [255, 198] on button "Choose selected" at bounding box center [268, 204] width 53 height 14
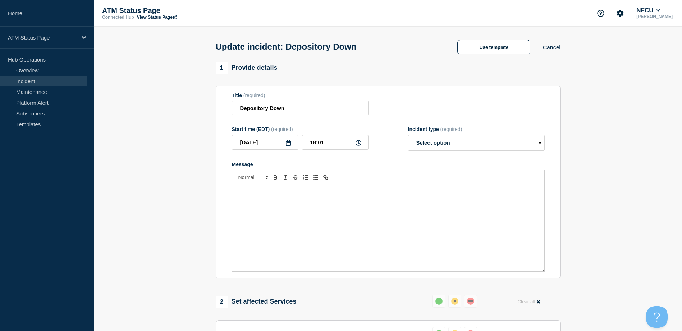
select select "resolved"
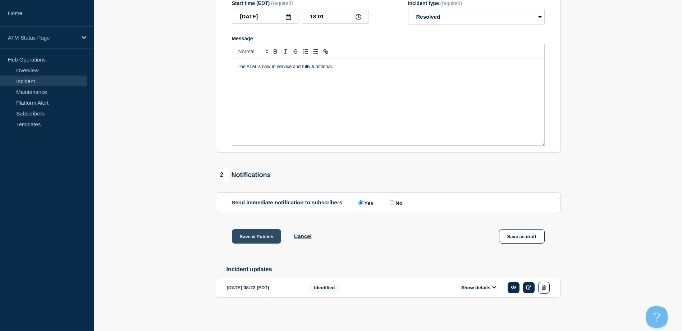
click at [256, 233] on button "Save & Publish" at bounding box center [257, 236] width 50 height 14
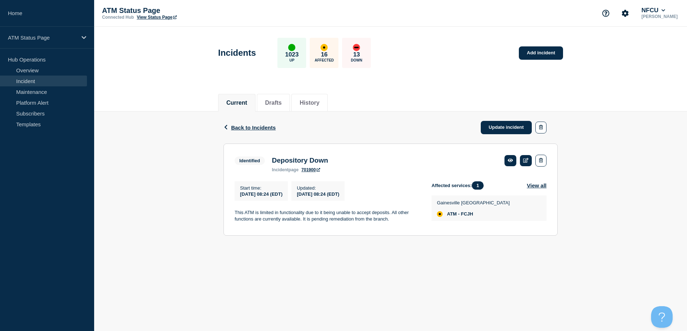
click at [518, 122] on link "Update incident" at bounding box center [506, 127] width 51 height 13
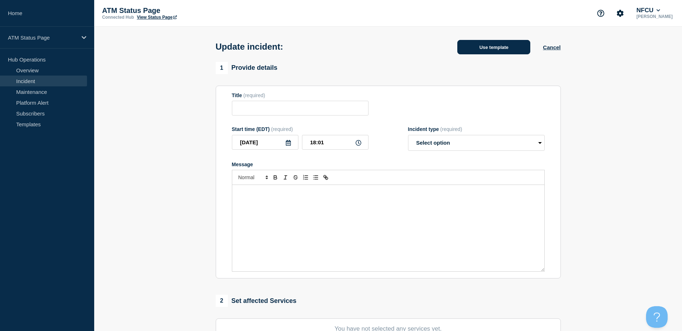
type input "Depository Down"
click at [482, 45] on button "Use template" at bounding box center [493, 47] width 73 height 14
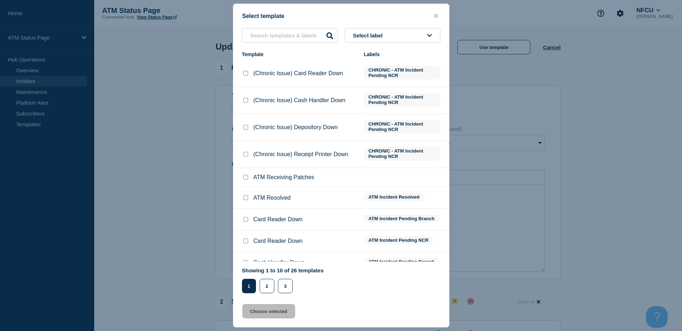
click at [410, 38] on button "Select label" at bounding box center [393, 35] width 96 height 15
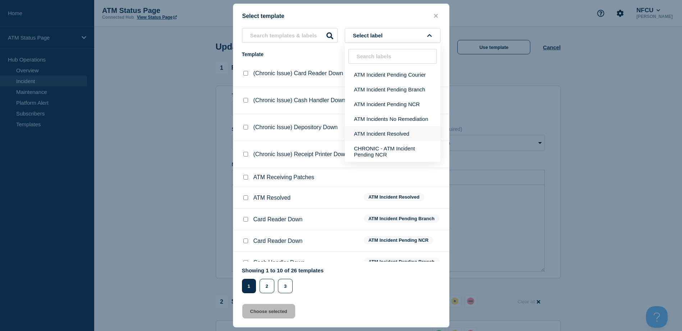
click at [407, 131] on button "ATM Incident Resolved" at bounding box center [393, 133] width 96 height 15
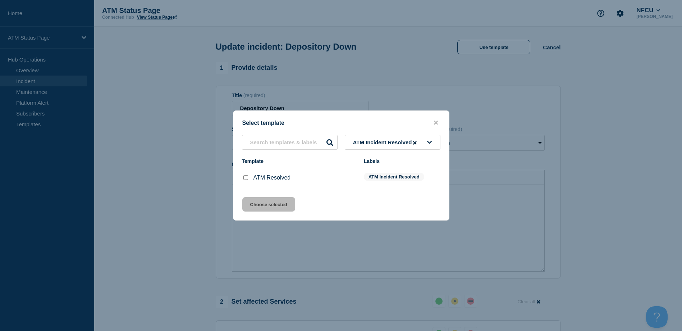
click at [247, 179] on input "ATM Resolved checkbox" at bounding box center [245, 177] width 5 height 5
checkbox input "true"
click at [263, 205] on button "Choose selected" at bounding box center [268, 204] width 53 height 14
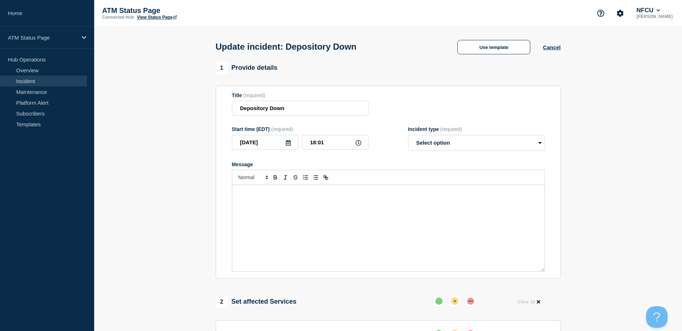
select select "resolved"
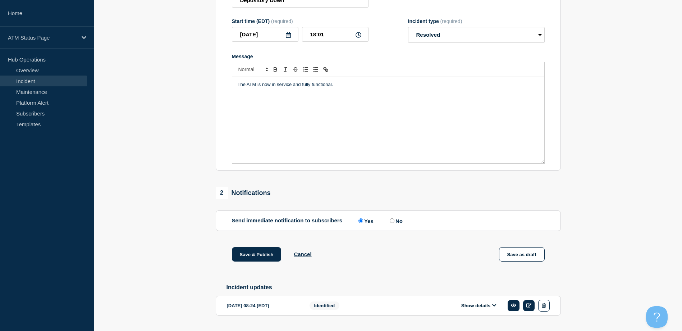
scroll to position [129, 0]
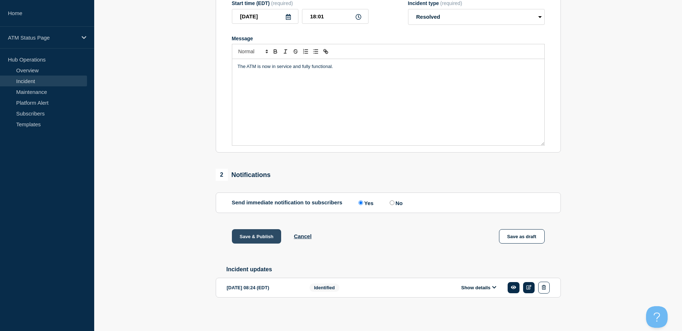
click at [268, 231] on button "Save & Publish" at bounding box center [257, 236] width 50 height 14
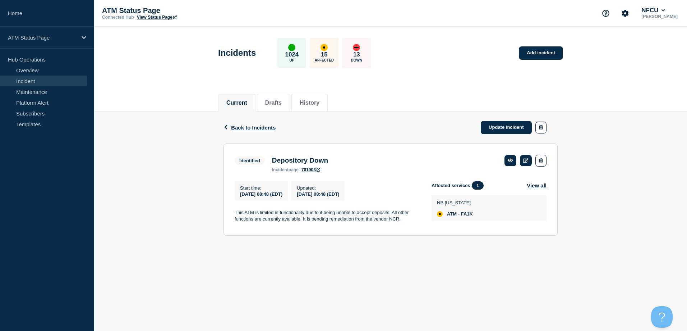
click at [464, 215] on span "ATM - FA1K" at bounding box center [460, 214] width 26 height 6
copy span "FA1K"
click at [466, 214] on span "ATM - FA5S (Remote)" at bounding box center [470, 214] width 47 height 6
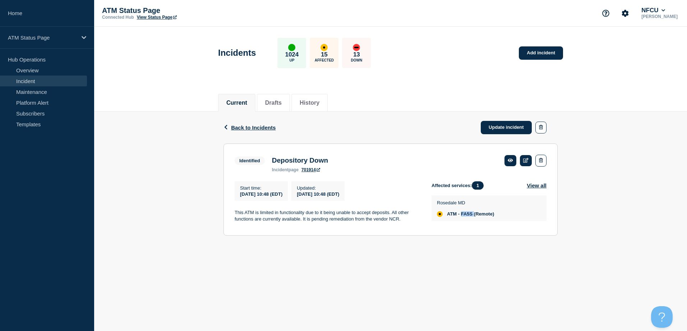
copy span "FA5S"
drag, startPoint x: 506, startPoint y: 124, endPoint x: 504, endPoint y: 120, distance: 5.3
click at [506, 124] on link "Update incident" at bounding box center [506, 127] width 51 height 13
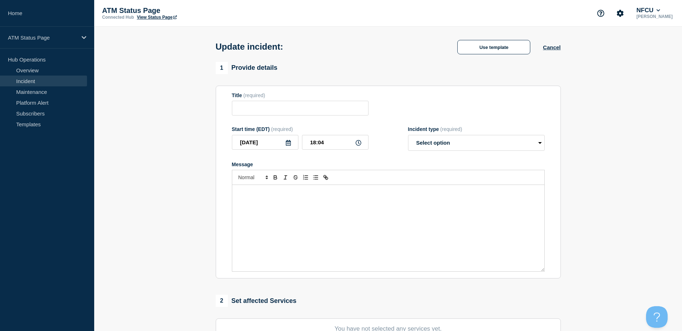
type input "Depository Down"
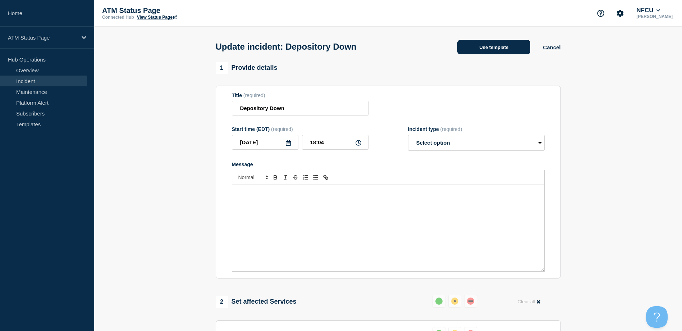
click at [487, 52] on button "Use template" at bounding box center [493, 47] width 73 height 14
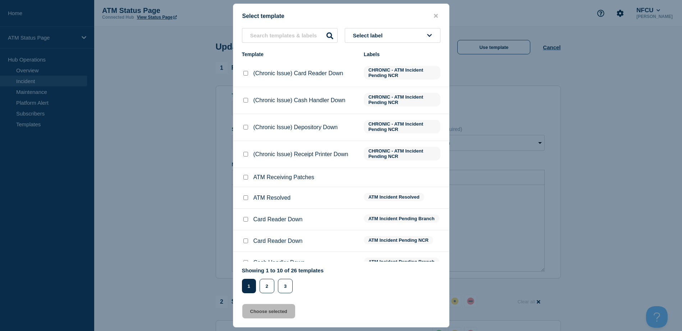
click at [413, 35] on button "Select label" at bounding box center [393, 35] width 96 height 15
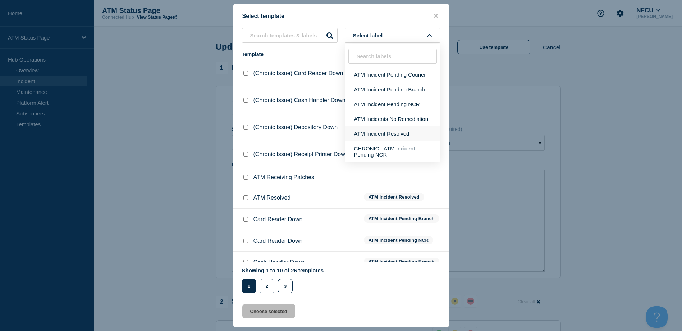
click at [415, 129] on button "ATM Incident Resolved" at bounding box center [393, 133] width 96 height 15
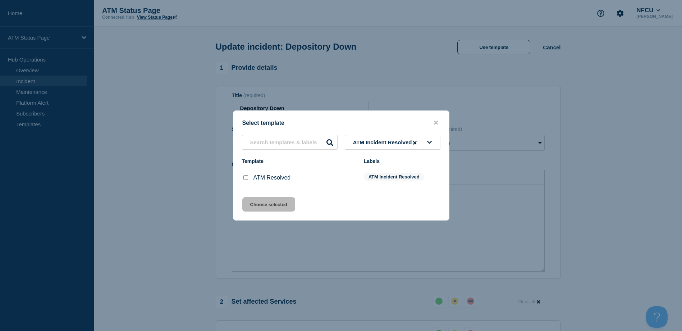
click at [245, 179] on input "ATM Resolved checkbox" at bounding box center [245, 177] width 5 height 5
checkbox input "true"
click at [258, 205] on button "Choose selected" at bounding box center [268, 204] width 53 height 14
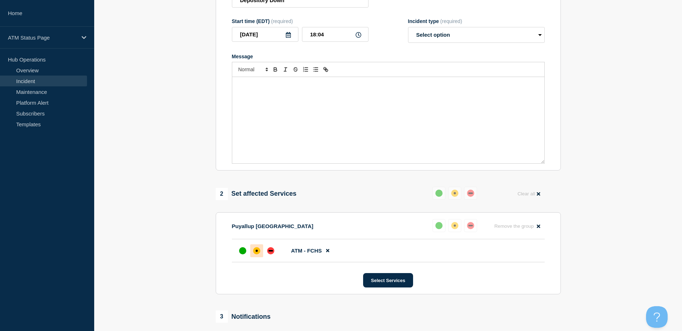
select select "resolved"
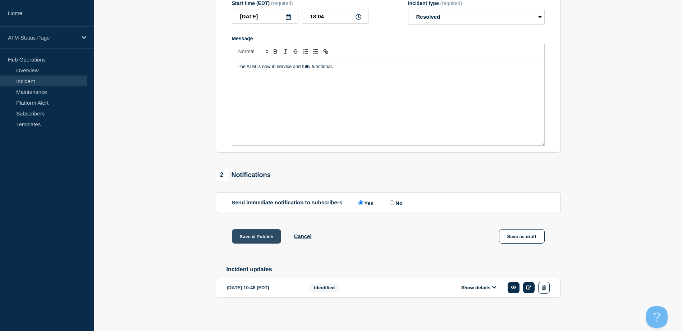
click at [258, 236] on button "Save & Publish" at bounding box center [257, 236] width 50 height 14
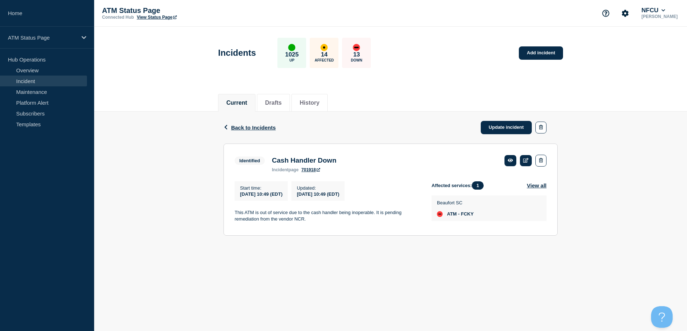
click at [352, 264] on body "Home ATM Status Page Hub Operations Overview Incident Maintenance Platform Aler…" at bounding box center [343, 165] width 687 height 331
drag, startPoint x: 470, startPoint y: 219, endPoint x: 470, endPoint y: 215, distance: 4.0
click at [470, 217] on span "ATM - FCKY" at bounding box center [460, 214] width 27 height 6
click at [470, 214] on span "ATM - FCKY" at bounding box center [460, 214] width 27 height 6
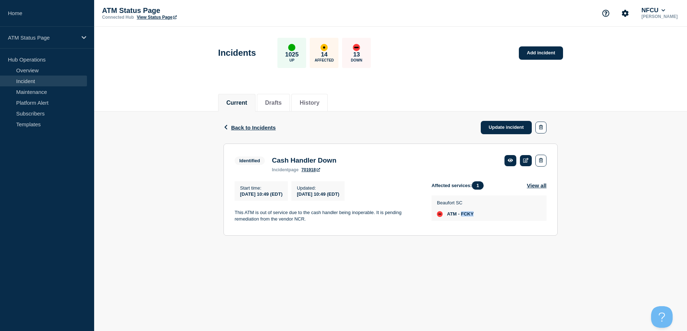
copy span "FCKY"
